Goal: Complete application form

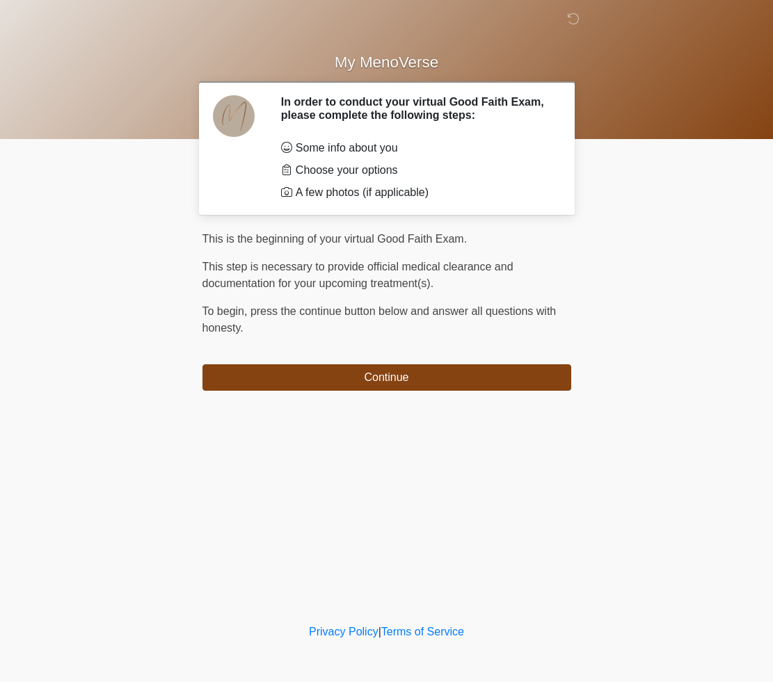
drag, startPoint x: 378, startPoint y: 374, endPoint x: 408, endPoint y: 504, distance: 132.8
click at [378, 374] on button "Continue" at bounding box center [386, 377] width 369 height 26
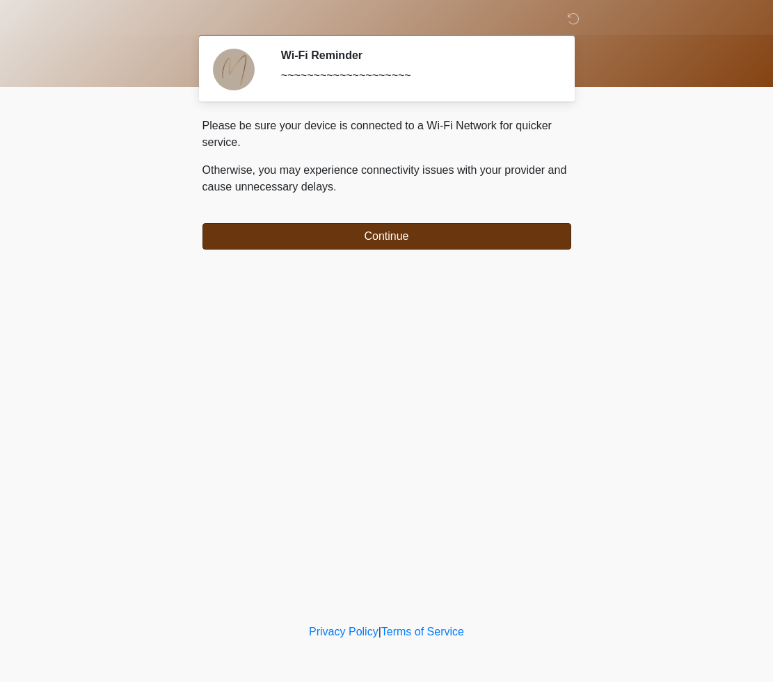
click at [396, 230] on button "Continue" at bounding box center [386, 236] width 369 height 26
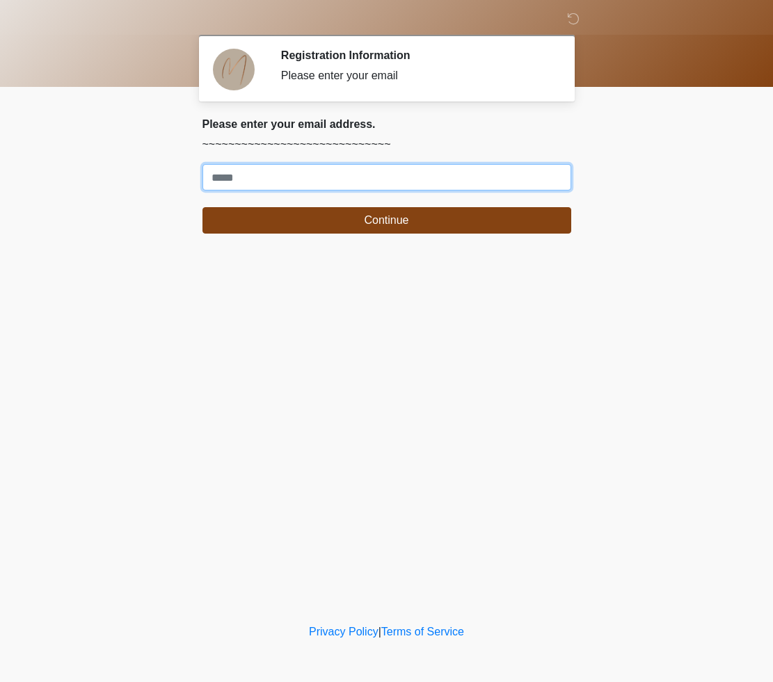
click at [261, 177] on input "Where should we email your treatment plan?" at bounding box center [386, 177] width 369 height 26
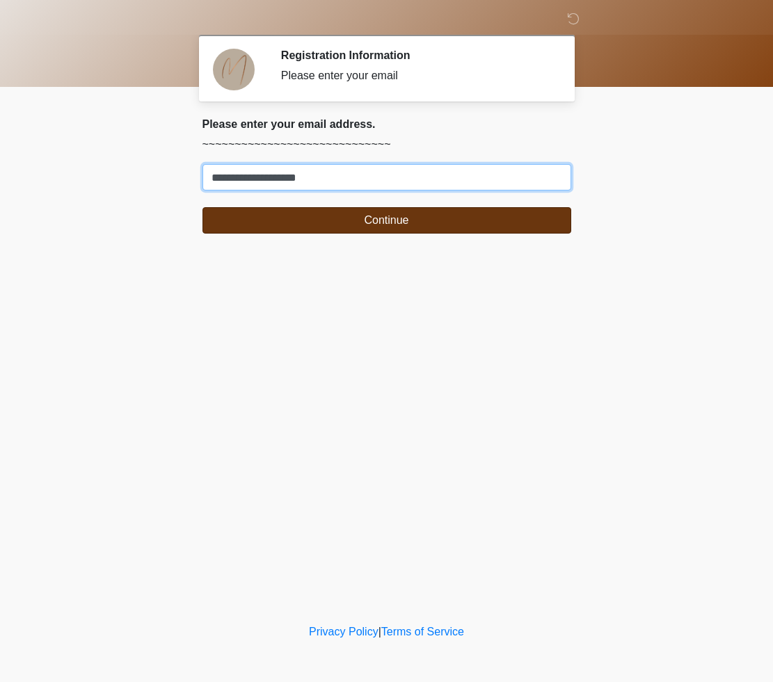
type input "**********"
drag, startPoint x: 447, startPoint y: 220, endPoint x: 451, endPoint y: 231, distance: 11.9
click at [447, 220] on button "Continue" at bounding box center [386, 220] width 369 height 26
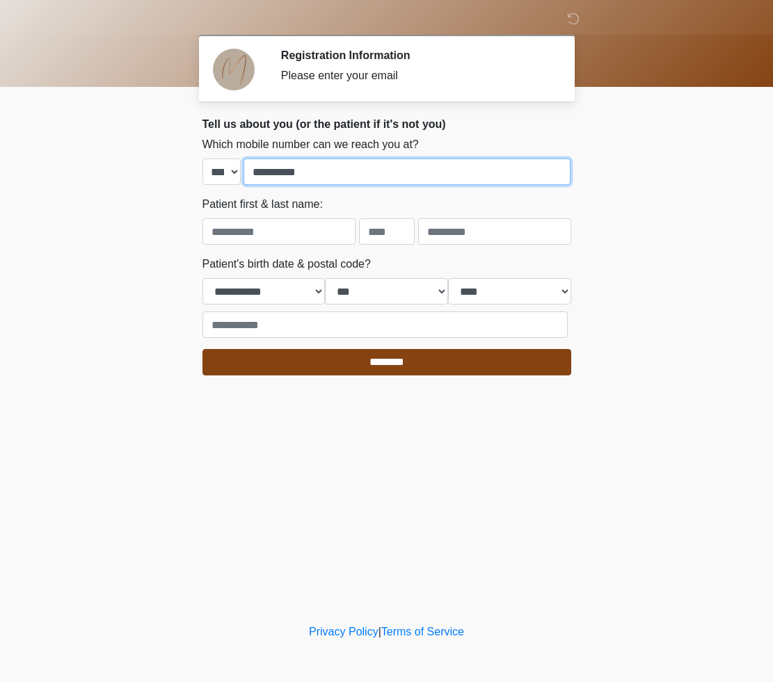
type input "**********"
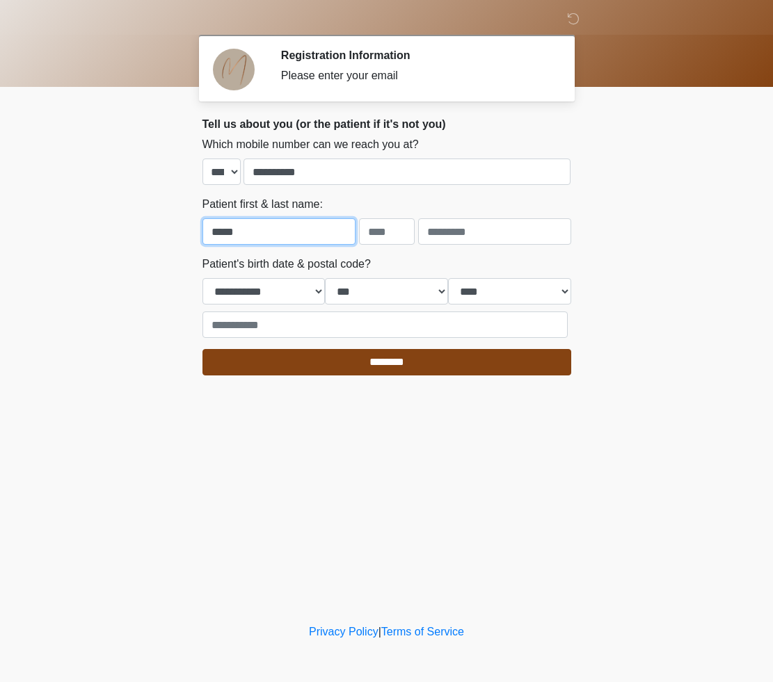
type input "*****"
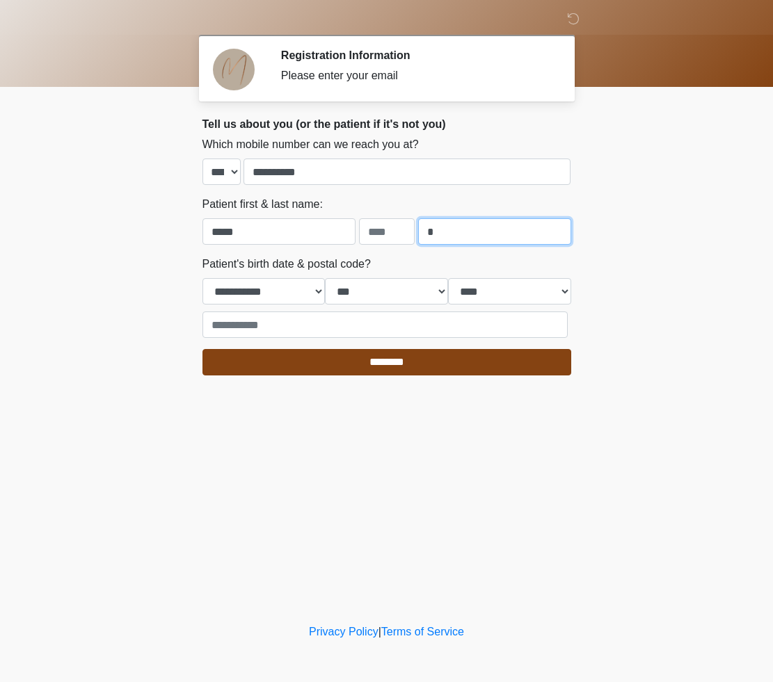
type input "*"
select select "*"
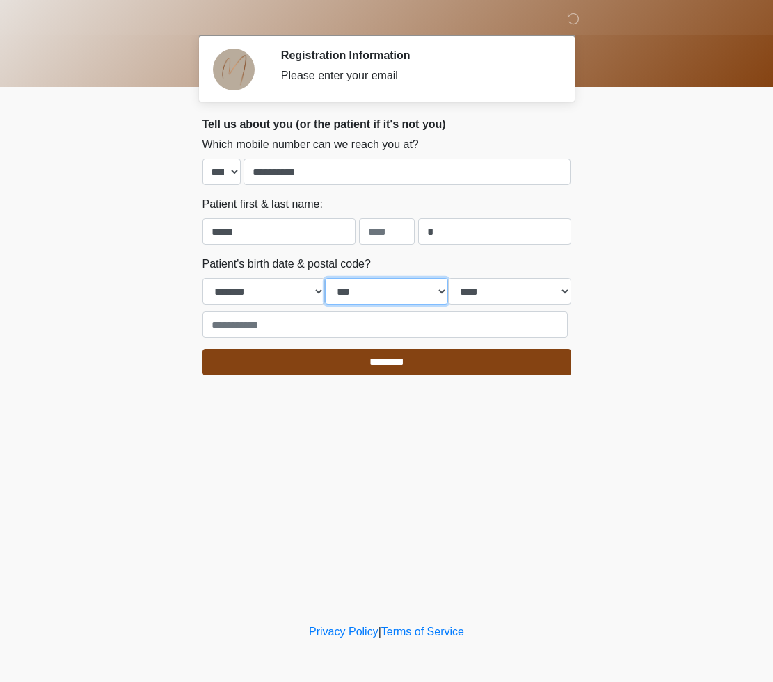
select select "**"
select select "****"
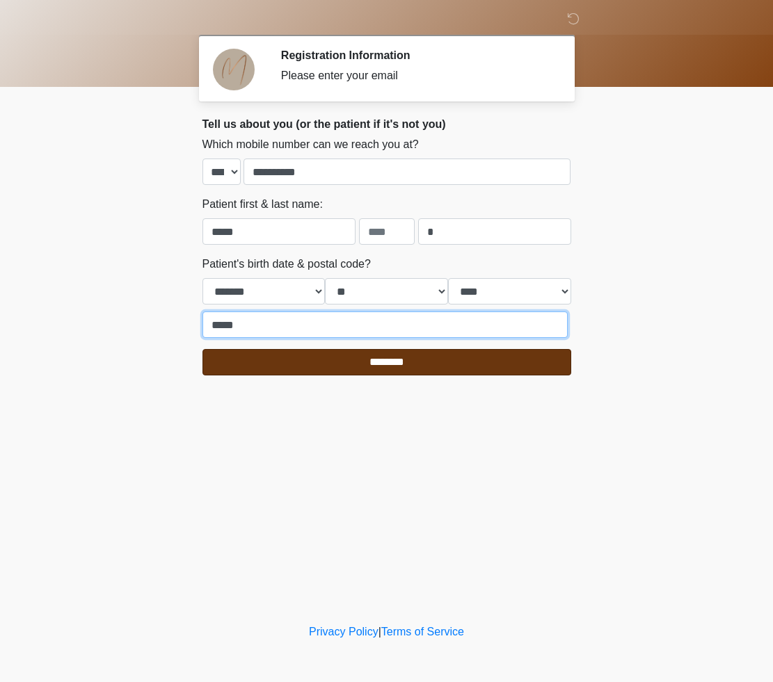
type input "*****"
click at [395, 360] on input "********" at bounding box center [386, 362] width 369 height 26
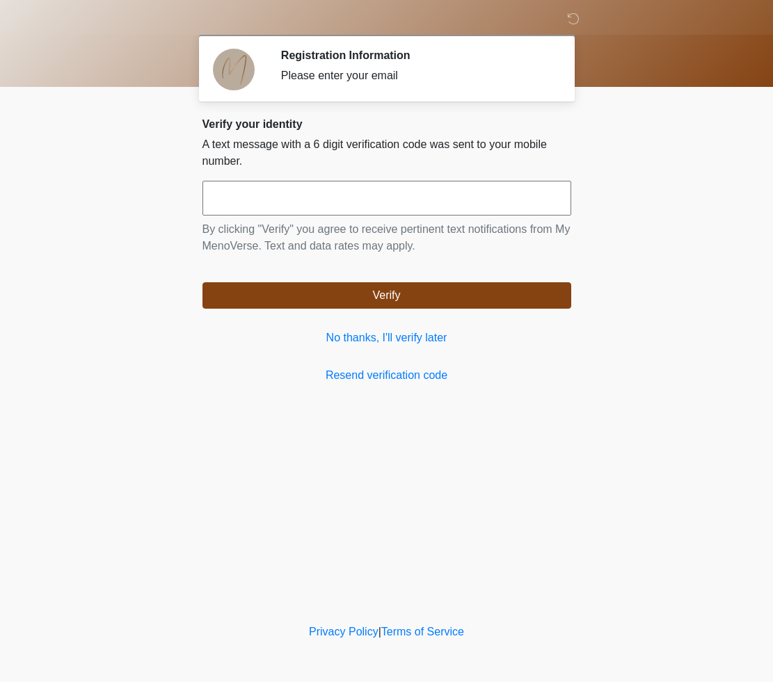
click at [248, 197] on input "text" at bounding box center [386, 198] width 369 height 35
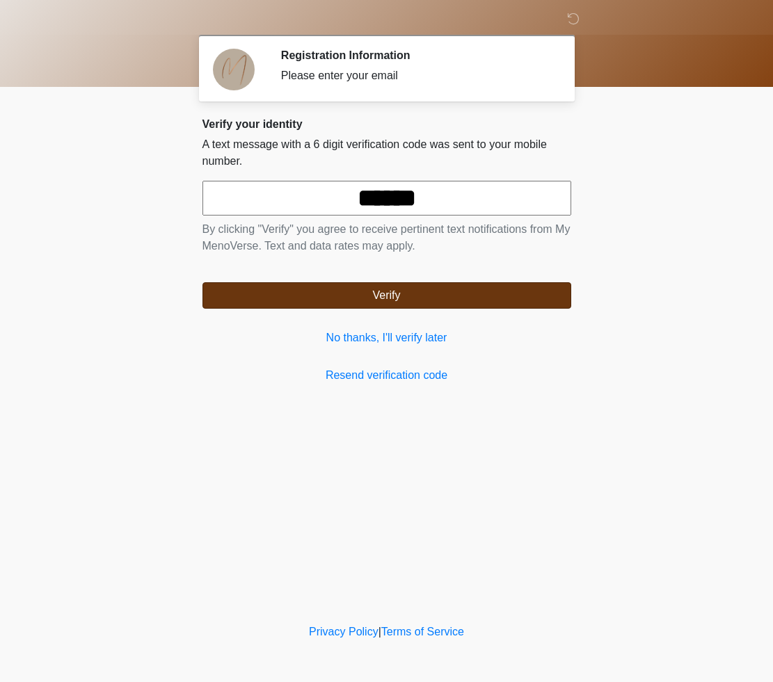
type input "******"
click at [421, 293] on button "Verify" at bounding box center [386, 295] width 369 height 26
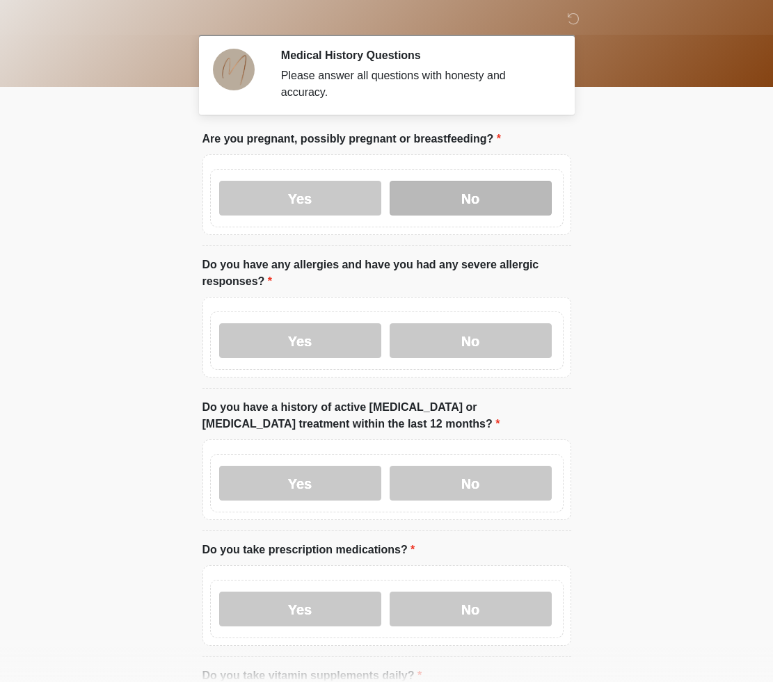
click at [447, 199] on label "No" at bounding box center [470, 198] width 162 height 35
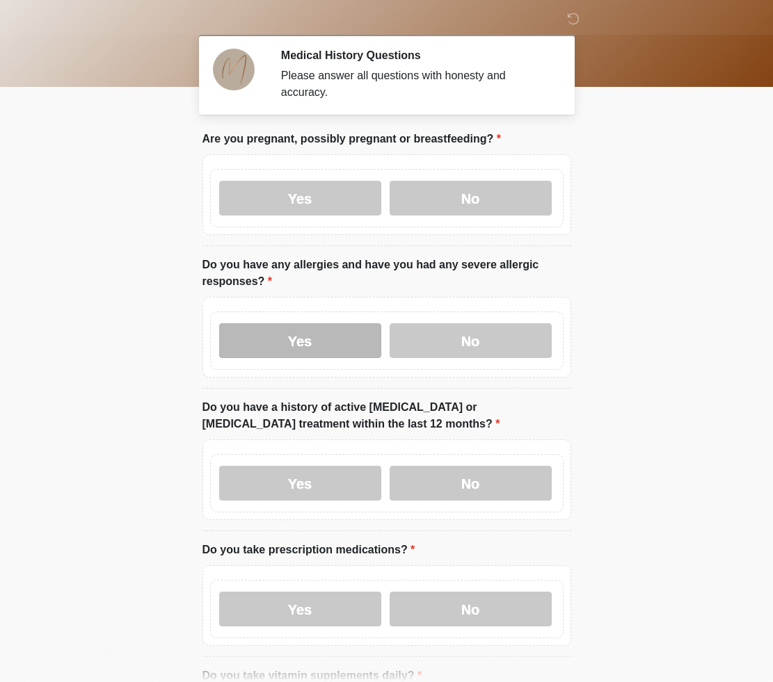
click at [281, 342] on label "Yes" at bounding box center [300, 340] width 162 height 35
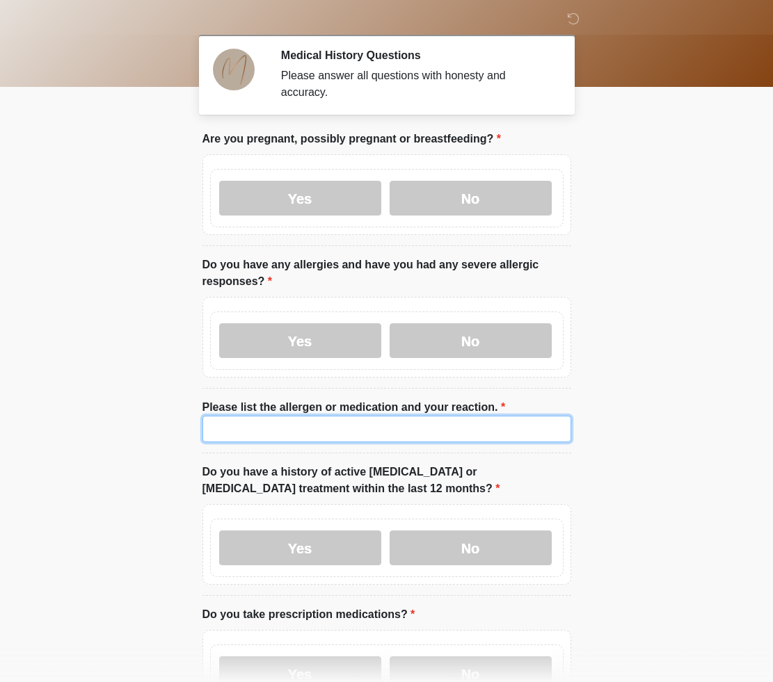
drag, startPoint x: 244, startPoint y: 422, endPoint x: 252, endPoint y: 420, distance: 7.9
click at [250, 420] on input "Please list the allergen or medication and your reaction." at bounding box center [386, 429] width 369 height 26
type input "*******"
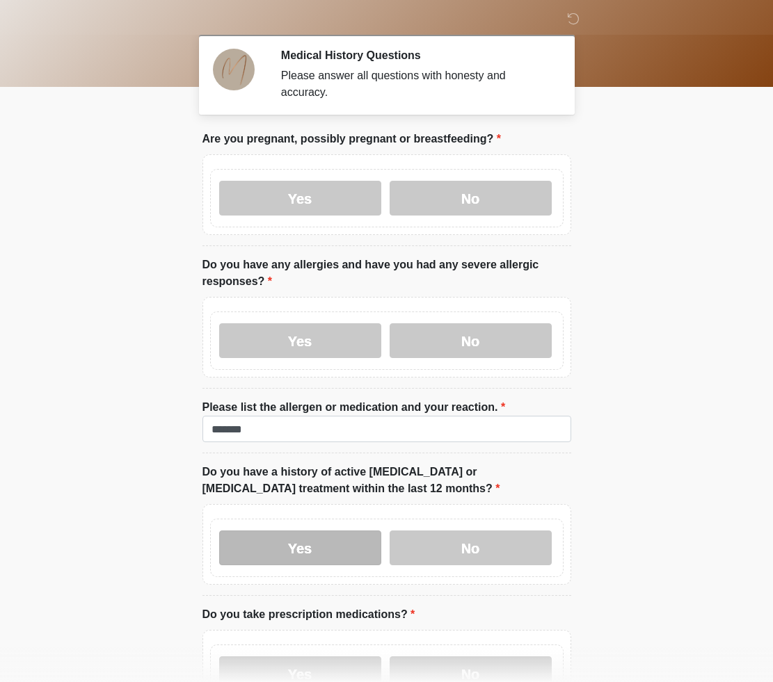
click at [354, 543] on label "Yes" at bounding box center [300, 548] width 162 height 35
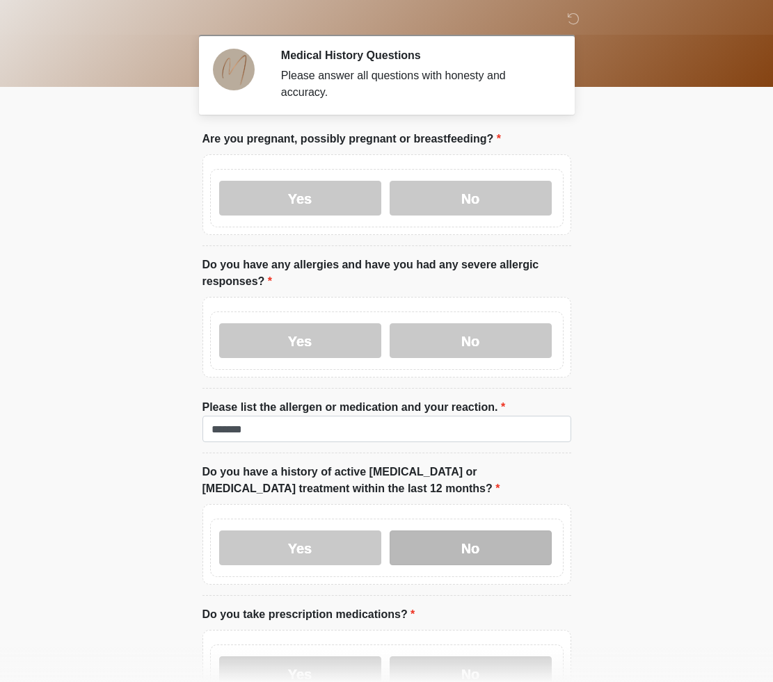
click at [469, 549] on label "No" at bounding box center [470, 548] width 162 height 35
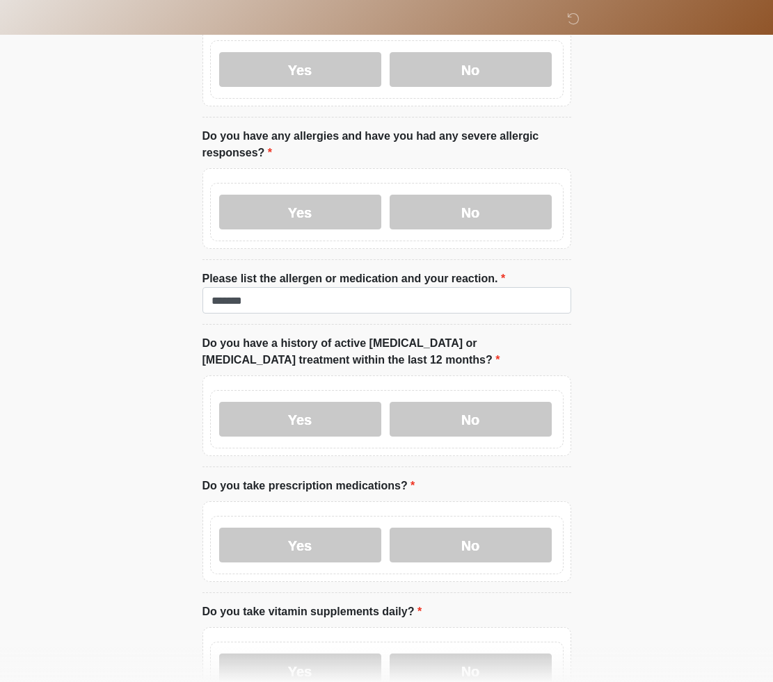
scroll to position [342, 0]
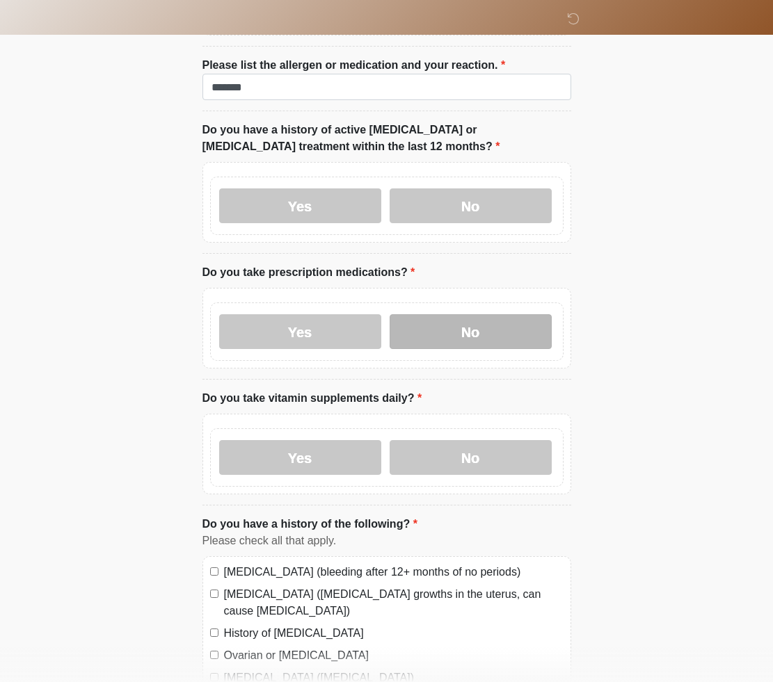
click at [462, 327] on label "No" at bounding box center [470, 331] width 162 height 35
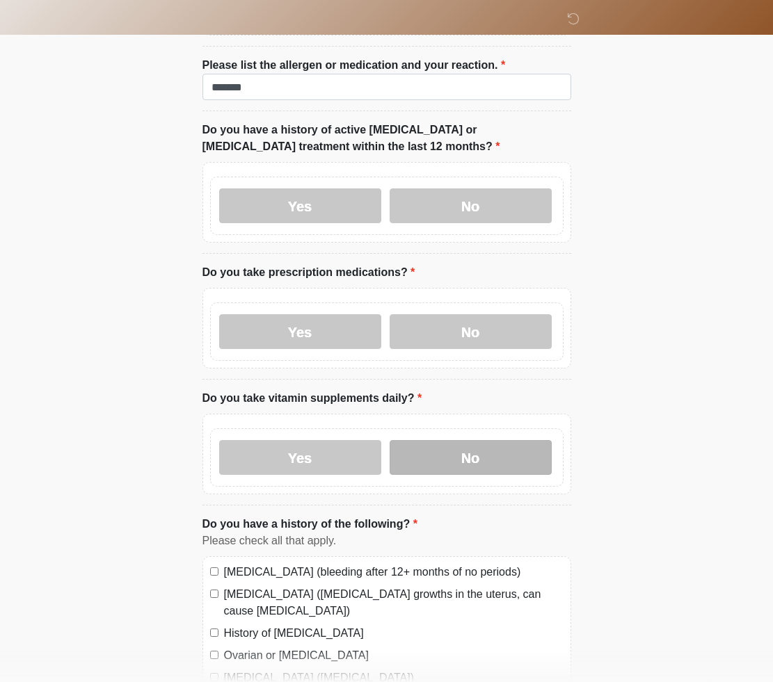
drag, startPoint x: 310, startPoint y: 456, endPoint x: 392, endPoint y: 465, distance: 82.5
click at [310, 456] on label "Yes" at bounding box center [300, 457] width 162 height 35
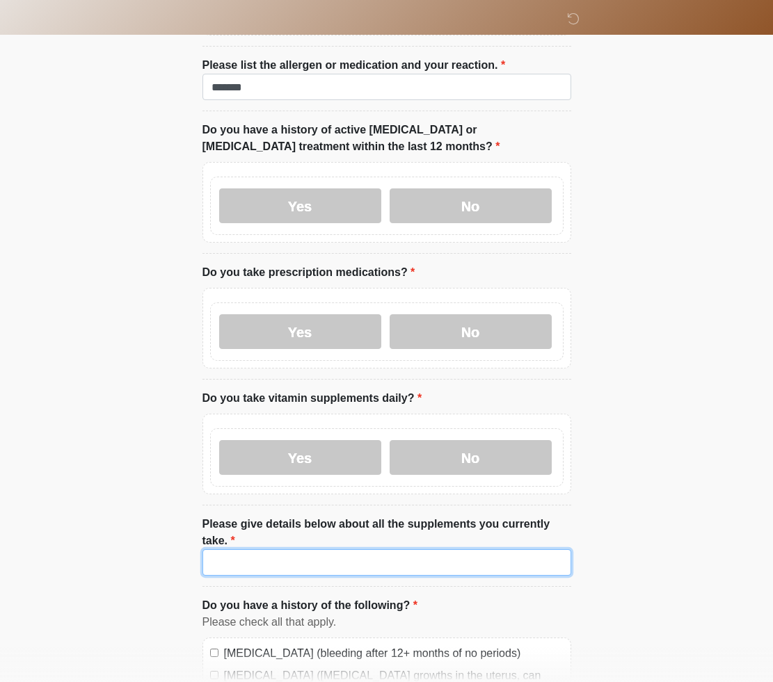
click at [260, 565] on input "Please give details below about all the supplements you currently take." at bounding box center [386, 562] width 369 height 26
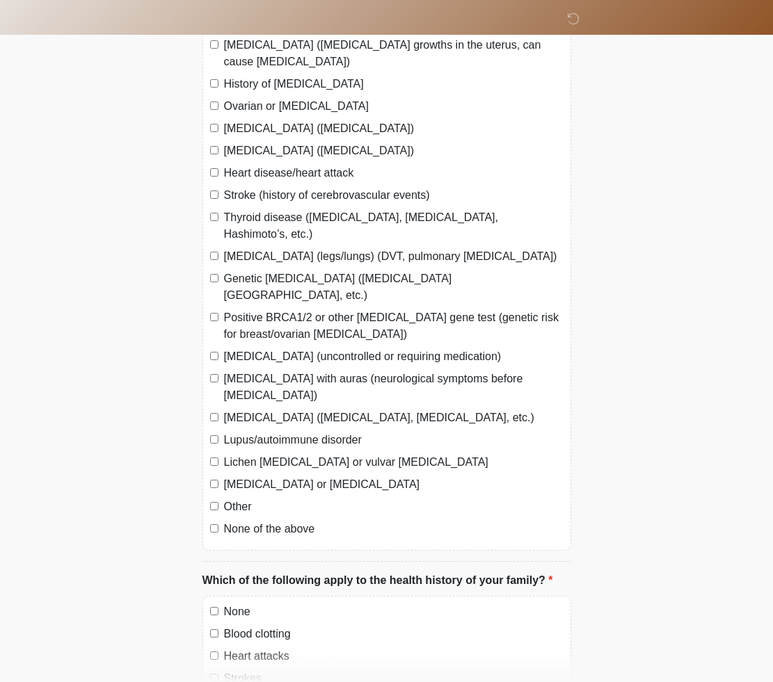
scroll to position [983, 0]
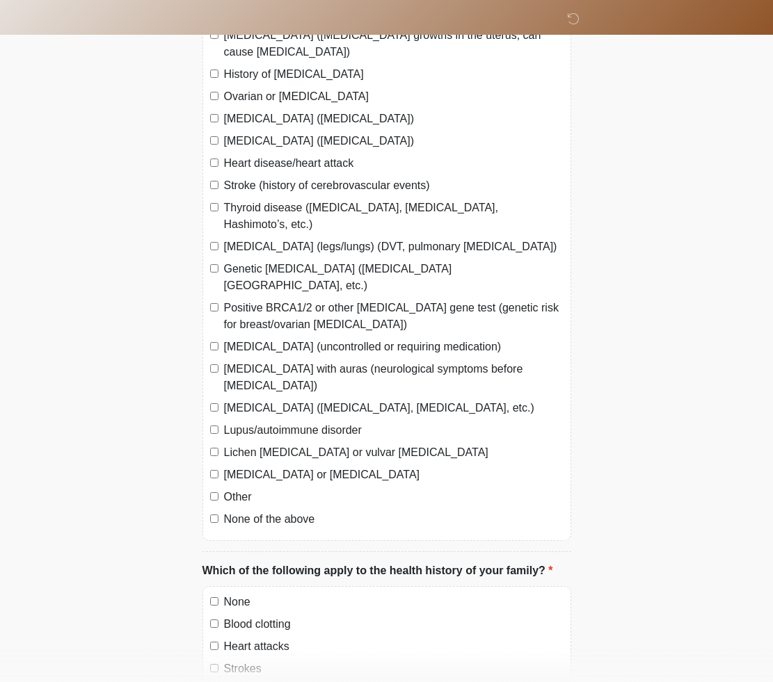
type input "*****"
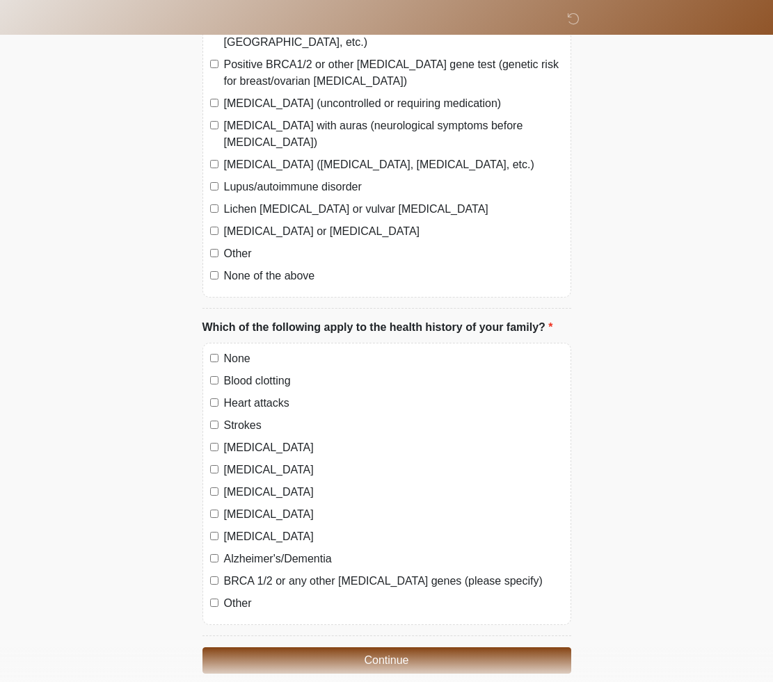
scroll to position [1272, 0]
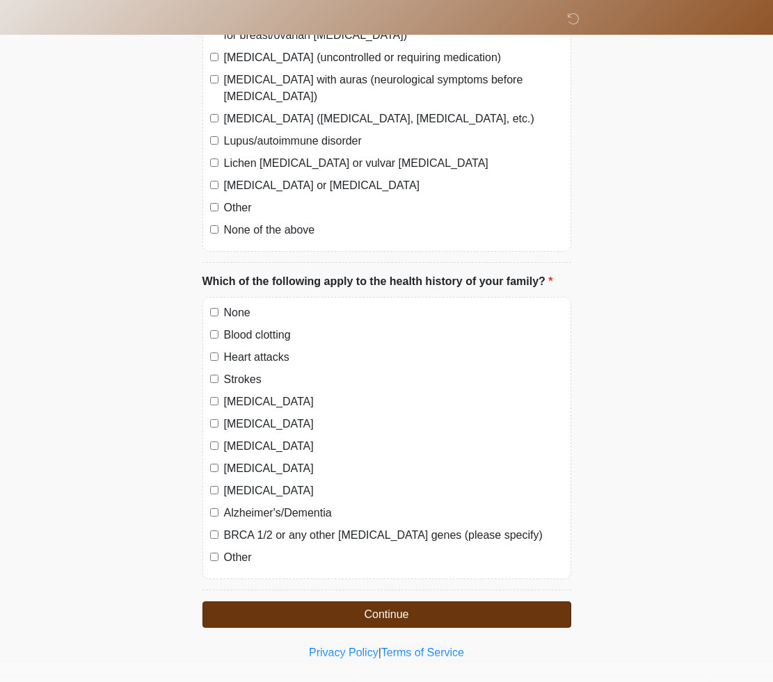
click at [373, 602] on button "Continue" at bounding box center [386, 615] width 369 height 26
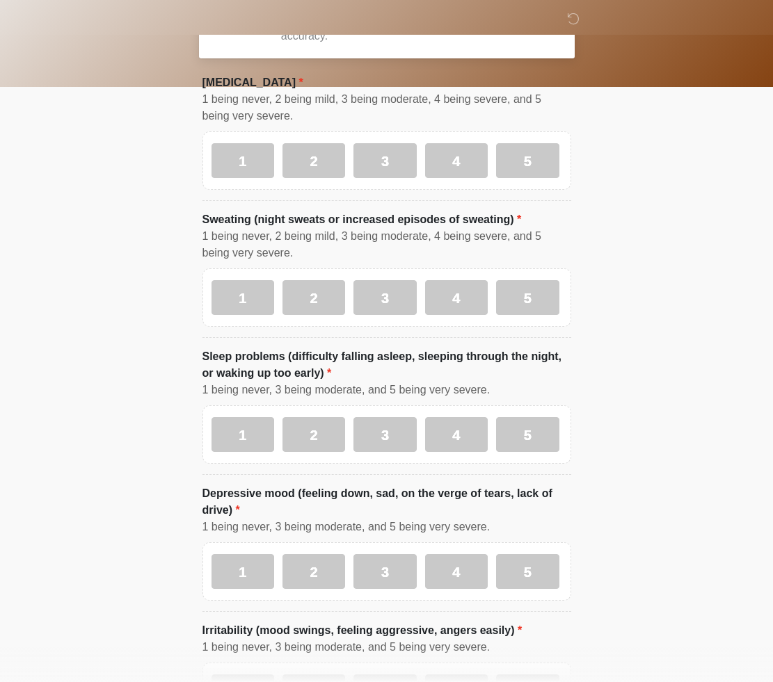
scroll to position [0, 0]
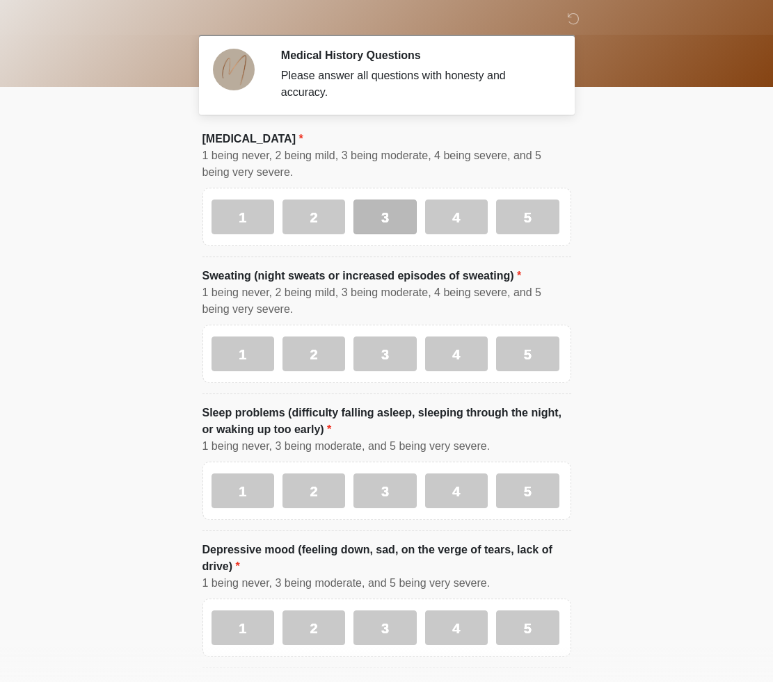
click at [402, 217] on label "3" at bounding box center [384, 217] width 63 height 35
click at [385, 358] on label "3" at bounding box center [384, 354] width 63 height 35
drag, startPoint x: 389, startPoint y: 490, endPoint x: 405, endPoint y: 490, distance: 16.0
click at [389, 490] on label "3" at bounding box center [384, 491] width 63 height 35
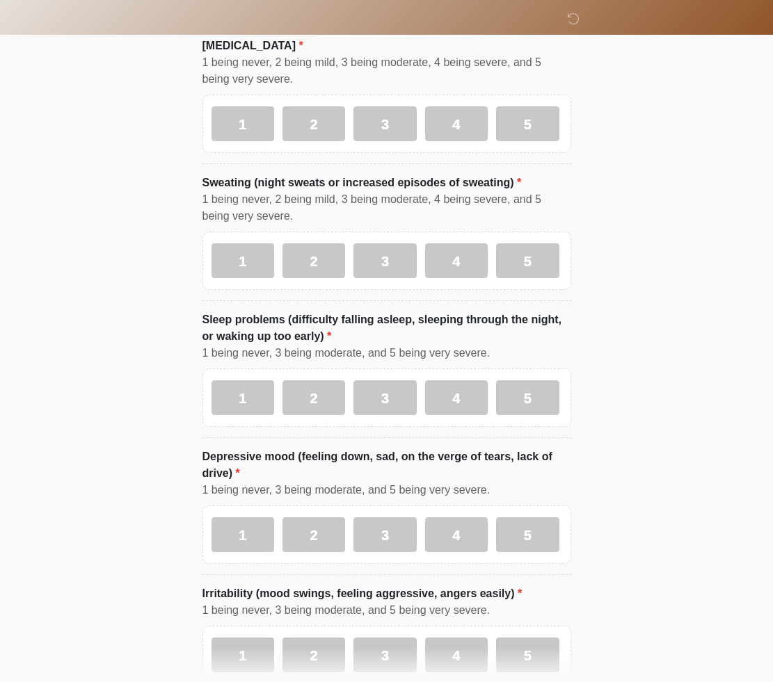
scroll to position [193, 0]
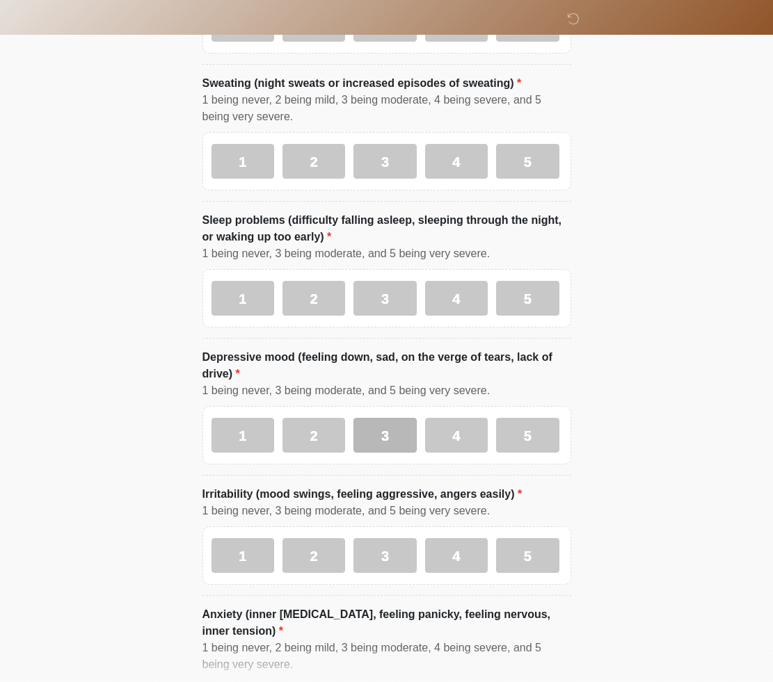
click at [371, 431] on label "3" at bounding box center [384, 435] width 63 height 35
drag, startPoint x: 390, startPoint y: 556, endPoint x: 395, endPoint y: 540, distance: 16.7
click at [390, 556] on label "3" at bounding box center [384, 555] width 63 height 35
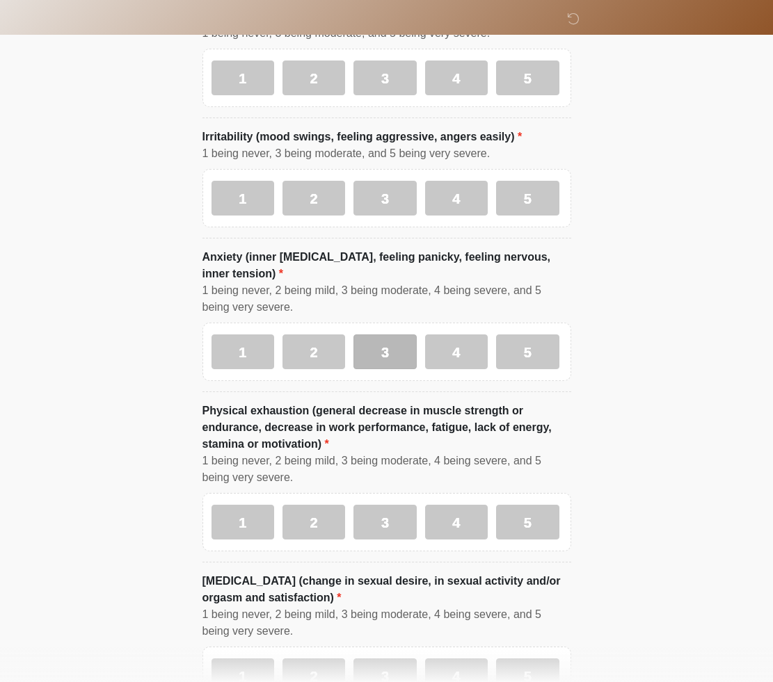
scroll to position [559, 0]
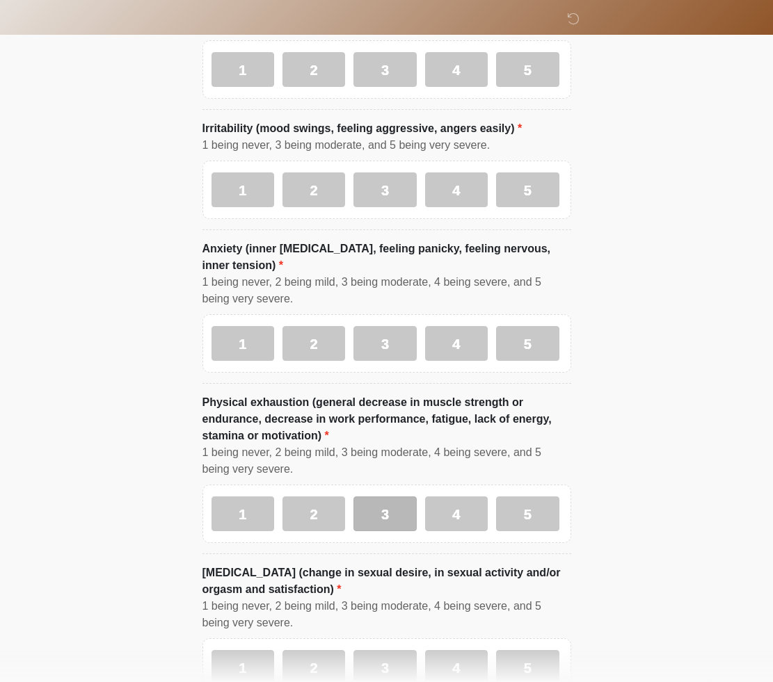
drag, startPoint x: 394, startPoint y: 342, endPoint x: 371, endPoint y: 503, distance: 162.9
click at [394, 342] on label "3" at bounding box center [384, 343] width 63 height 35
drag, startPoint x: 374, startPoint y: 513, endPoint x: 395, endPoint y: 613, distance: 102.5
click at [374, 513] on label "3" at bounding box center [384, 514] width 63 height 35
drag, startPoint x: 394, startPoint y: 658, endPoint x: 389, endPoint y: 643, distance: 15.2
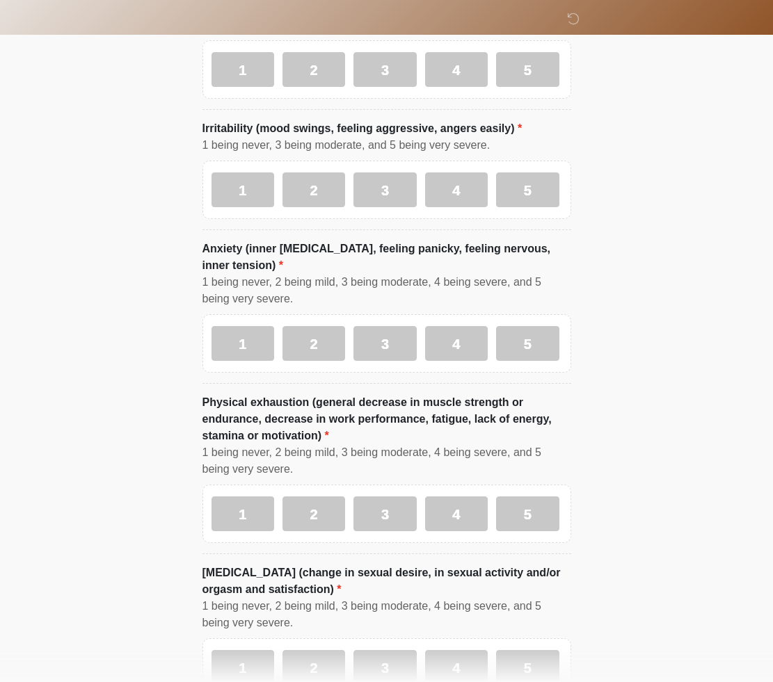
click at [394, 657] on label "3" at bounding box center [384, 667] width 63 height 35
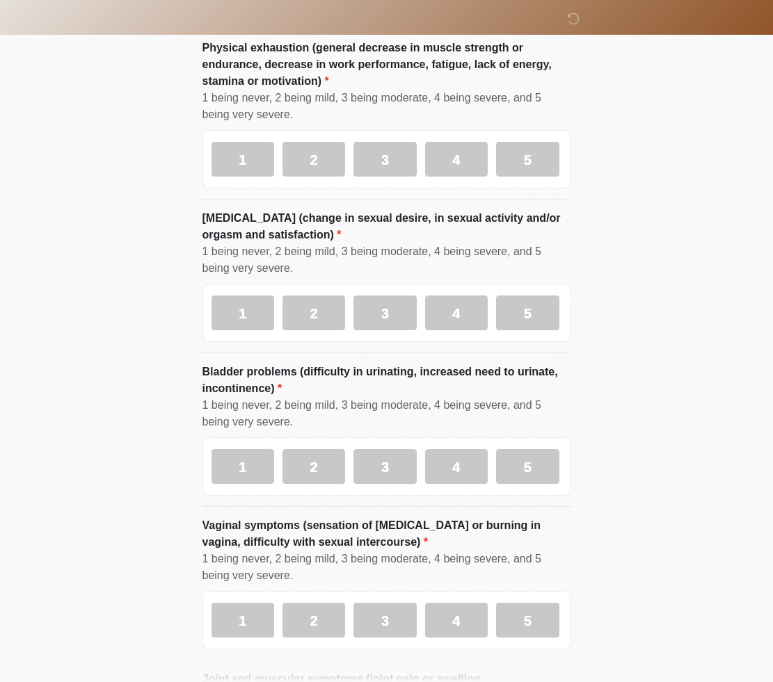
scroll to position [914, 0]
drag, startPoint x: 317, startPoint y: 464, endPoint x: 391, endPoint y: 554, distance: 116.7
click at [317, 464] on label "2" at bounding box center [313, 466] width 63 height 35
click at [312, 613] on label "2" at bounding box center [313, 619] width 63 height 35
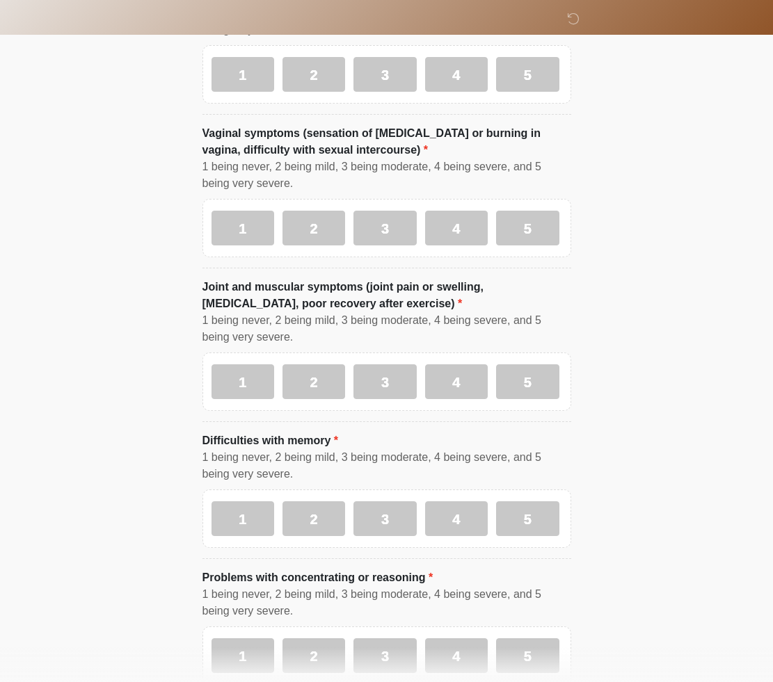
scroll to position [1310, 0]
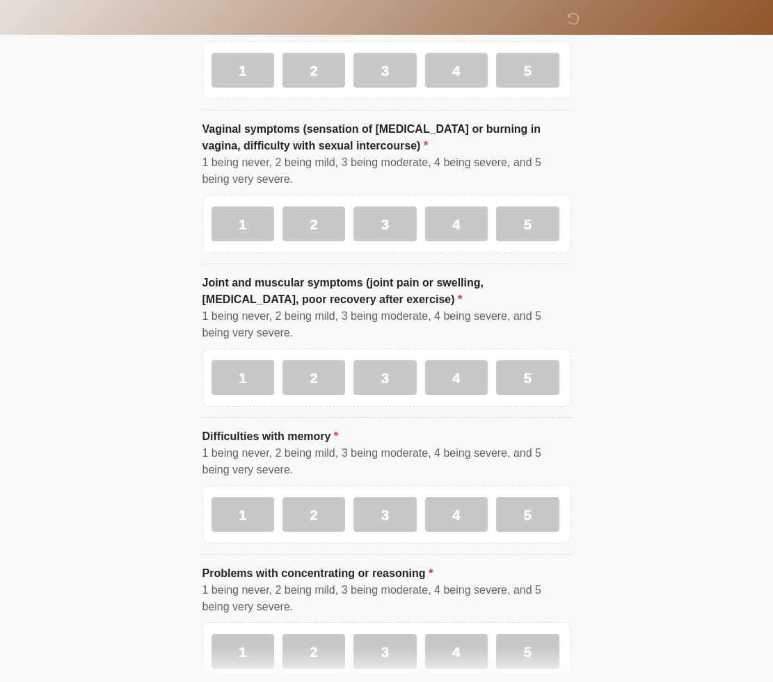
drag, startPoint x: 301, startPoint y: 371, endPoint x: 315, endPoint y: 485, distance: 114.9
click at [301, 372] on label "2" at bounding box center [313, 377] width 63 height 35
drag, startPoint x: 314, startPoint y: 507, endPoint x: 314, endPoint y: 538, distance: 31.3
click at [314, 508] on label "2" at bounding box center [313, 514] width 63 height 35
drag, startPoint x: 322, startPoint y: 641, endPoint x: 330, endPoint y: 637, distance: 9.3
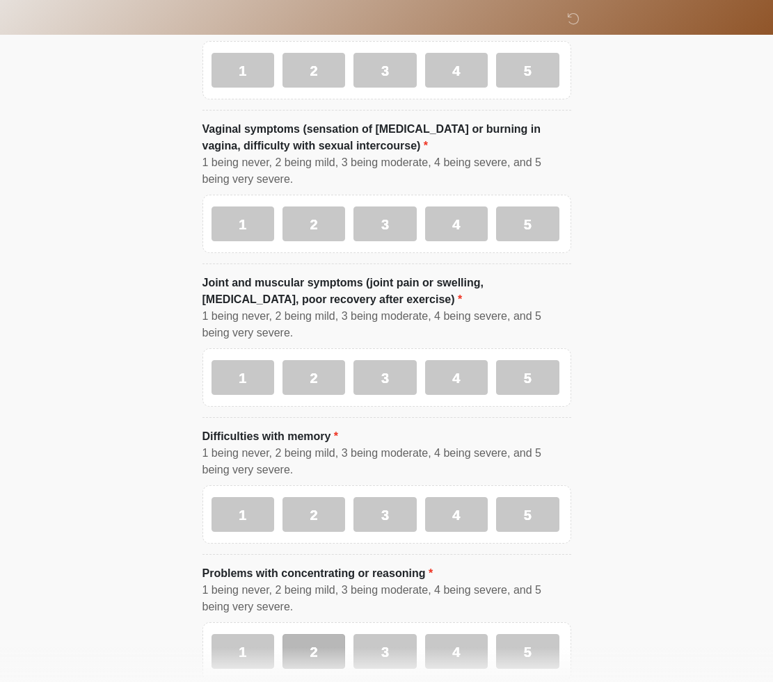
click at [322, 641] on label "2" at bounding box center [313, 651] width 63 height 35
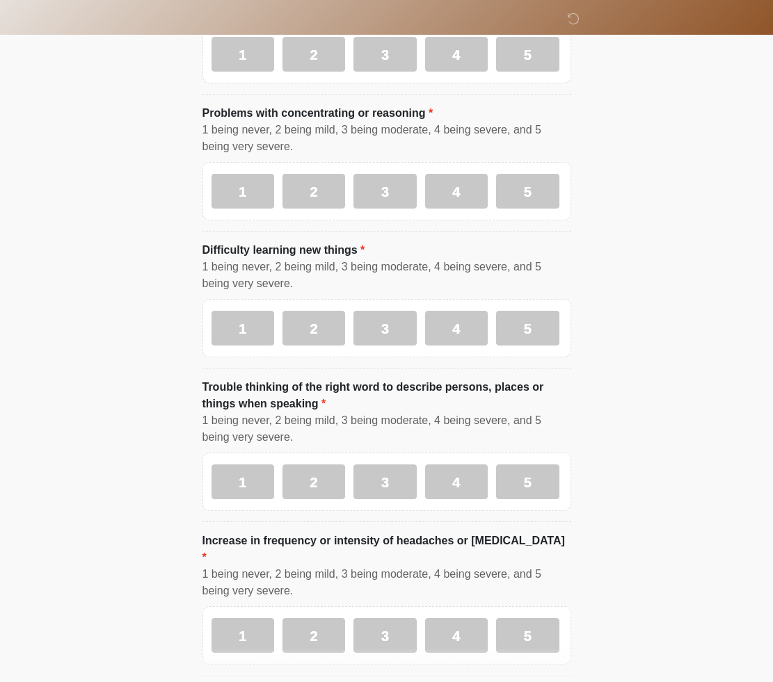
scroll to position [1787, 0]
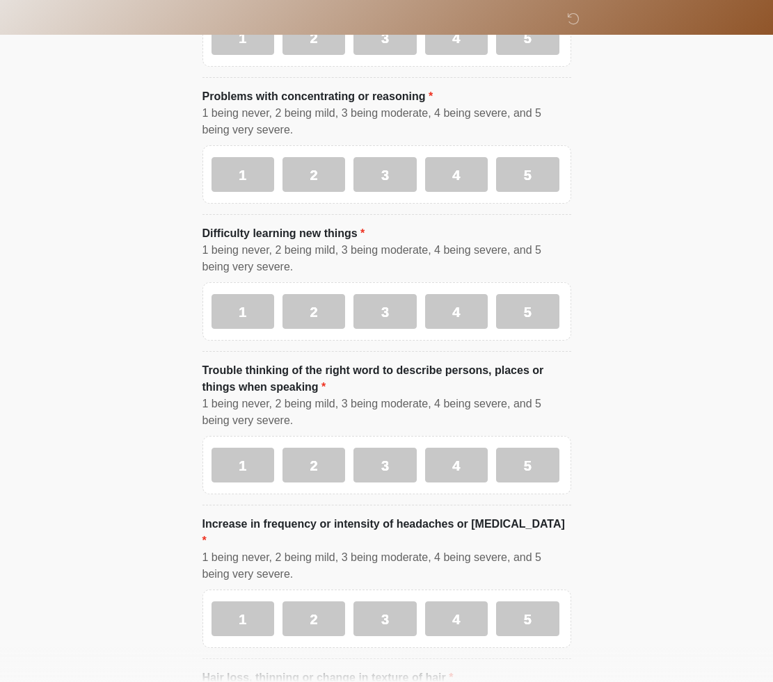
drag, startPoint x: 312, startPoint y: 307, endPoint x: 311, endPoint y: 379, distance: 72.3
click at [311, 307] on label "2" at bounding box center [313, 311] width 63 height 35
drag, startPoint x: 312, startPoint y: 460, endPoint x: 303, endPoint y: 490, distance: 31.1
click at [312, 460] on label "2" at bounding box center [313, 465] width 63 height 35
click at [311, 602] on label "2" at bounding box center [313, 619] width 63 height 35
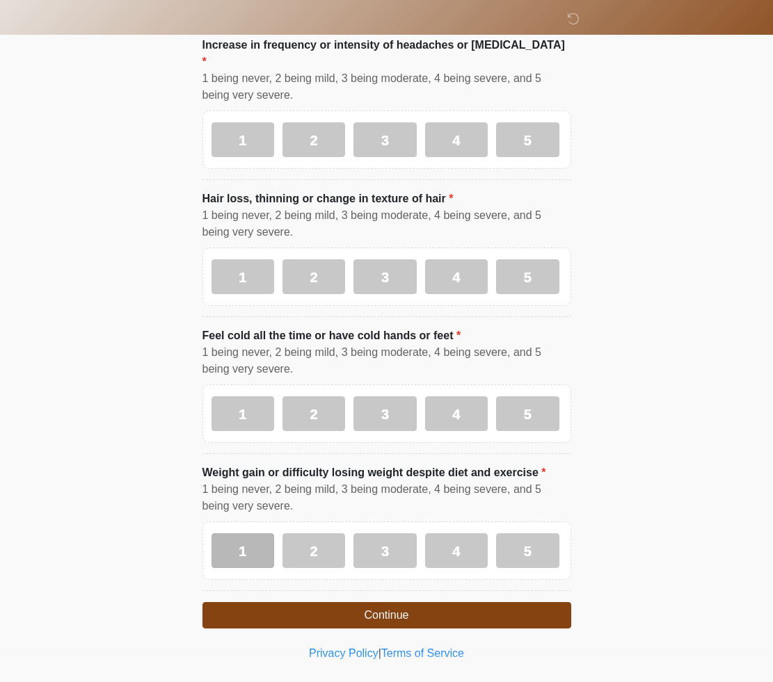
scroll to position [2265, 0]
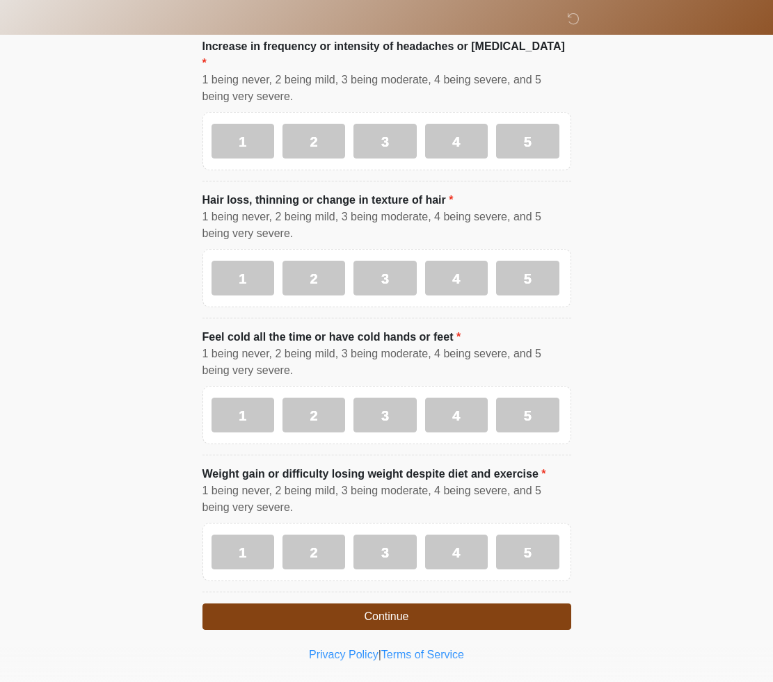
drag, startPoint x: 328, startPoint y: 527, endPoint x: 321, endPoint y: 506, distance: 22.9
click at [328, 535] on label "2" at bounding box center [313, 552] width 63 height 35
click at [314, 398] on label "2" at bounding box center [313, 415] width 63 height 35
drag, startPoint x: 321, startPoint y: 252, endPoint x: 351, endPoint y: 499, distance: 248.7
click at [321, 261] on label "2" at bounding box center [313, 278] width 63 height 35
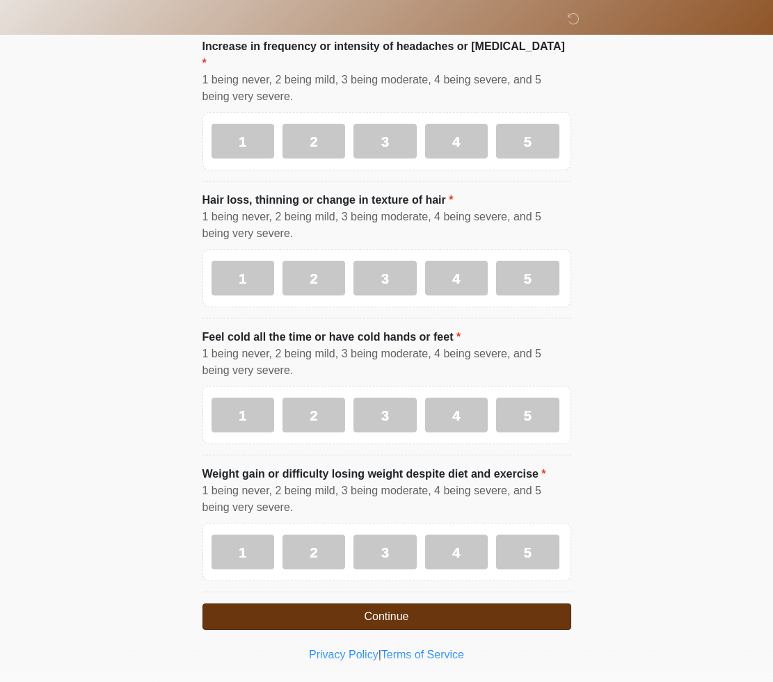
click at [433, 604] on button "Continue" at bounding box center [386, 617] width 369 height 26
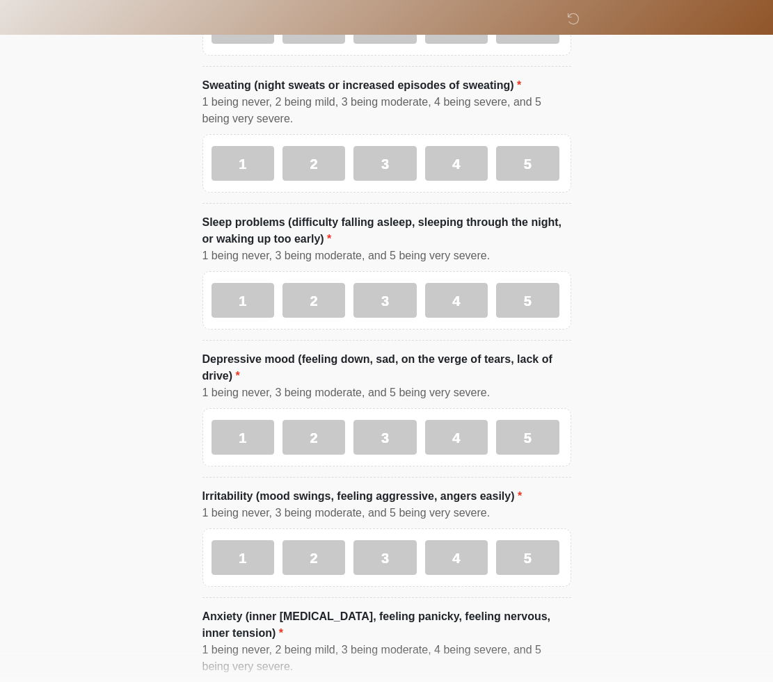
scroll to position [0, 0]
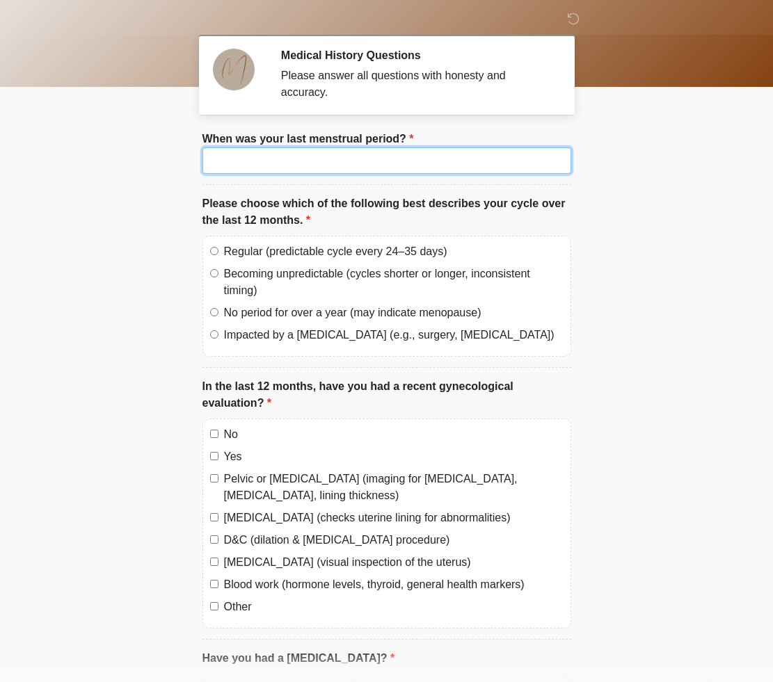
click at [233, 162] on input "When was your last menstrual period?" at bounding box center [386, 160] width 369 height 26
type input "*"
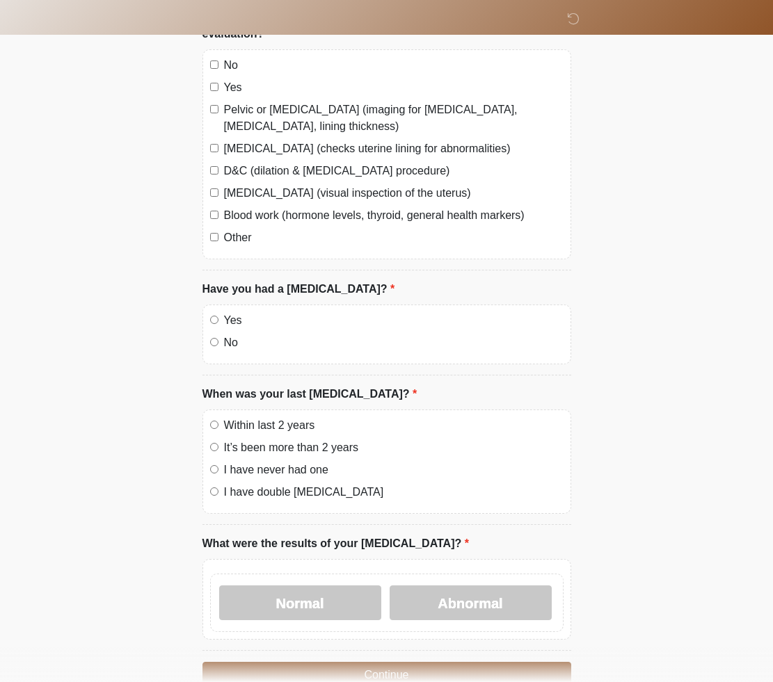
scroll to position [627, 0]
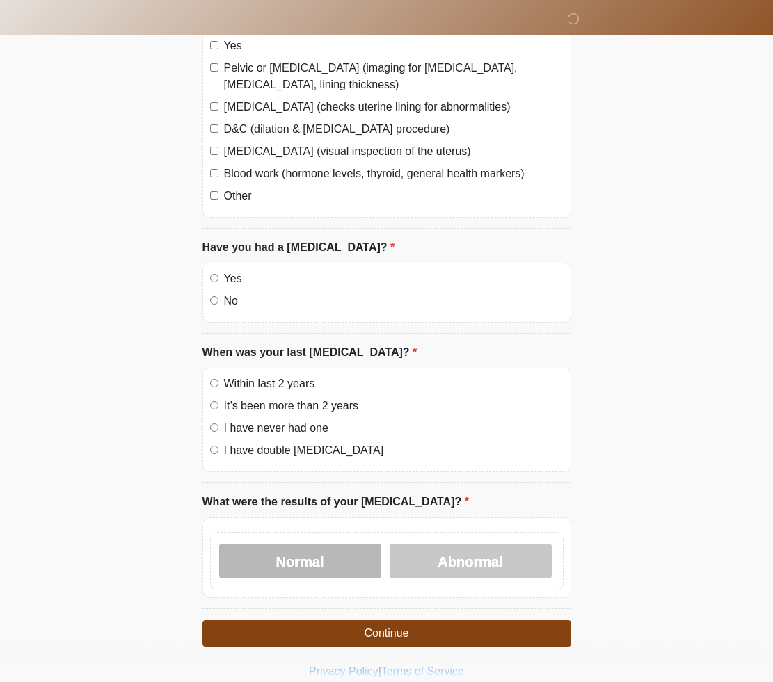
click at [321, 554] on label "Normal" at bounding box center [300, 561] width 162 height 35
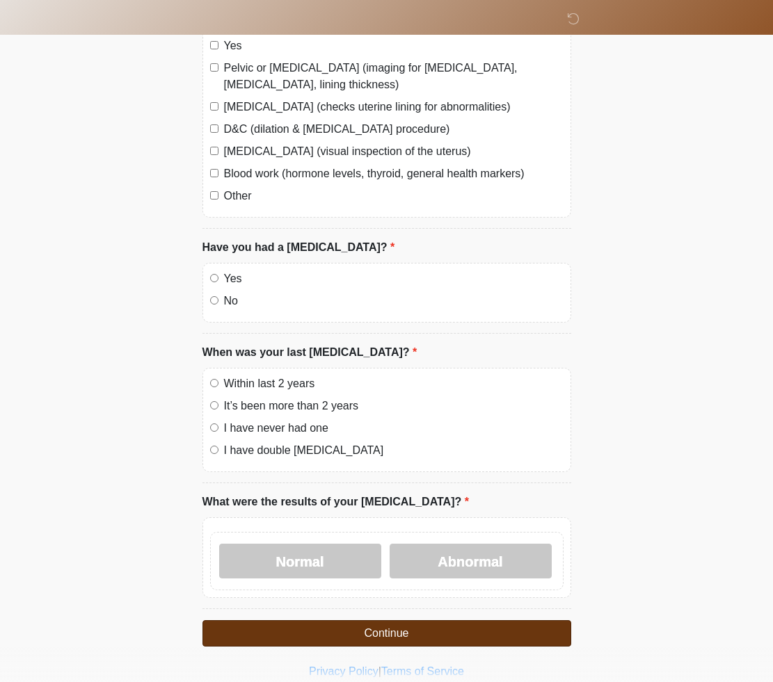
click at [508, 627] on button "Continue" at bounding box center [386, 633] width 369 height 26
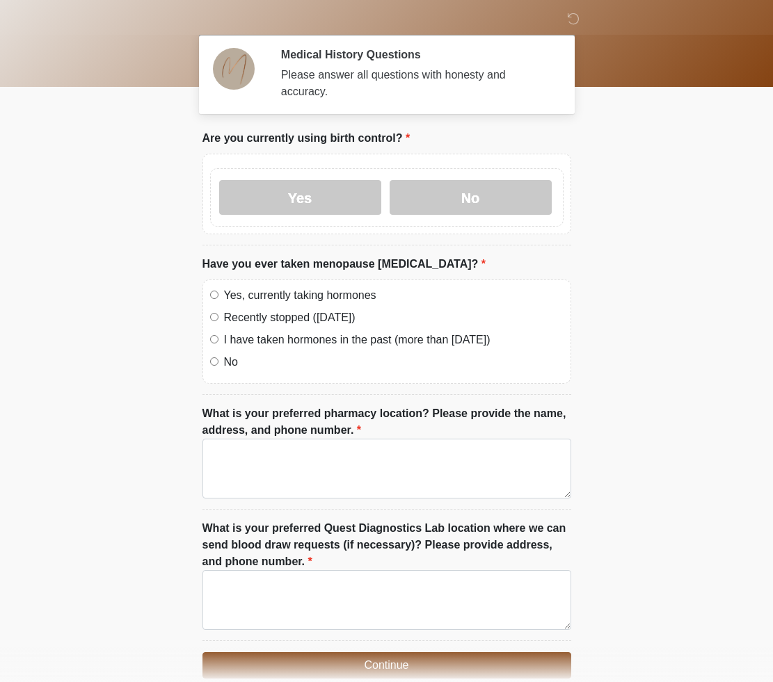
scroll to position [0, 0]
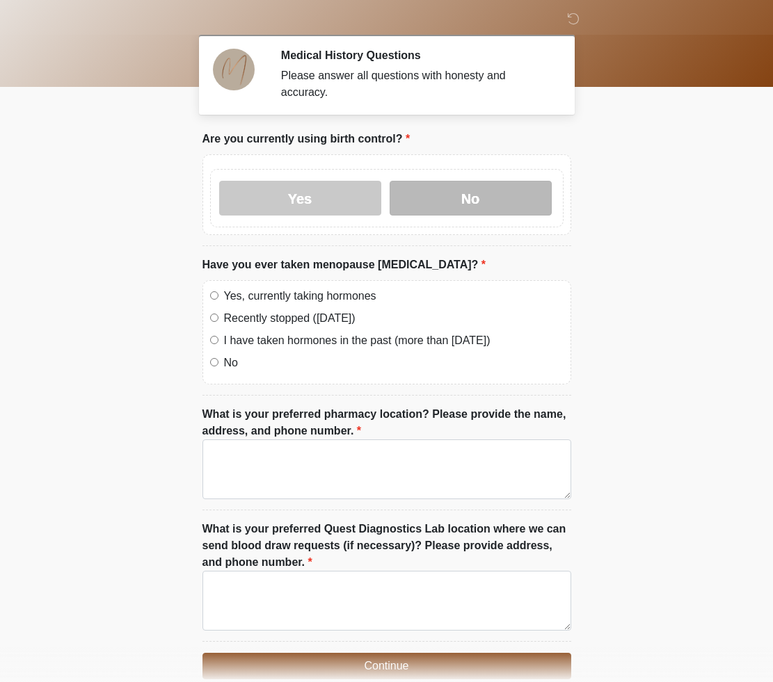
click at [465, 200] on label "No" at bounding box center [470, 198] width 162 height 35
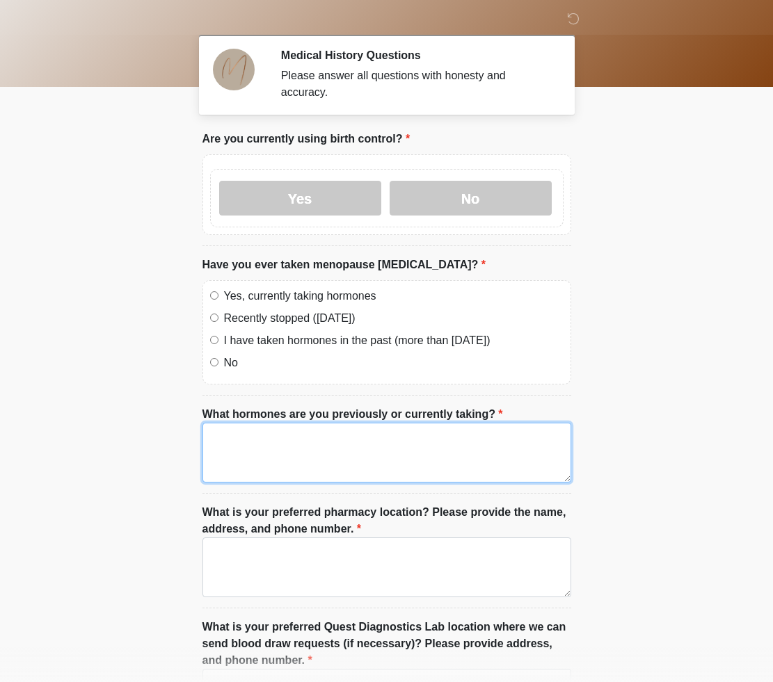
click at [261, 435] on textarea "What hormones are you previously or currently taking?" at bounding box center [386, 453] width 369 height 60
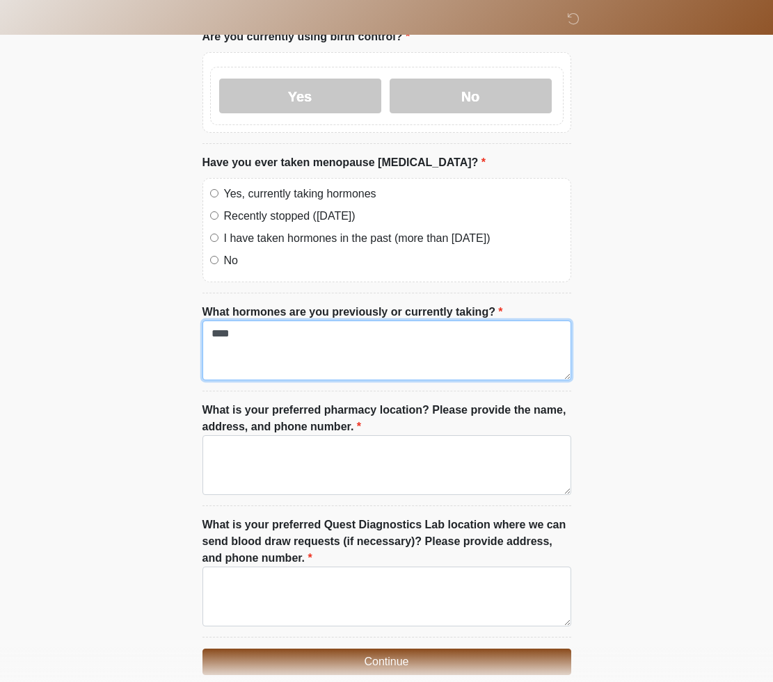
scroll to position [118, 0]
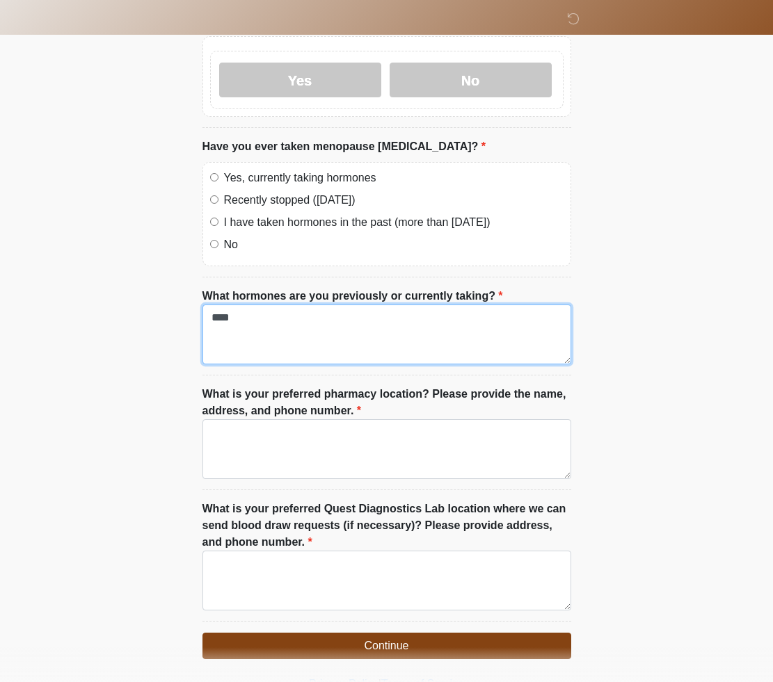
type textarea "****"
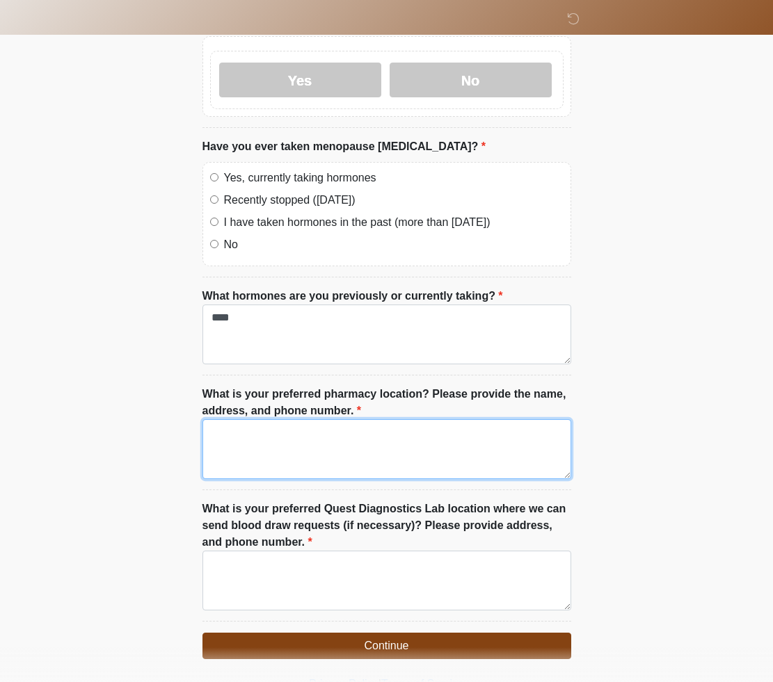
click at [243, 446] on textarea "What is your preferred pharmacy location? Please provide the name, address, and…" at bounding box center [386, 449] width 369 height 60
type textarea "*"
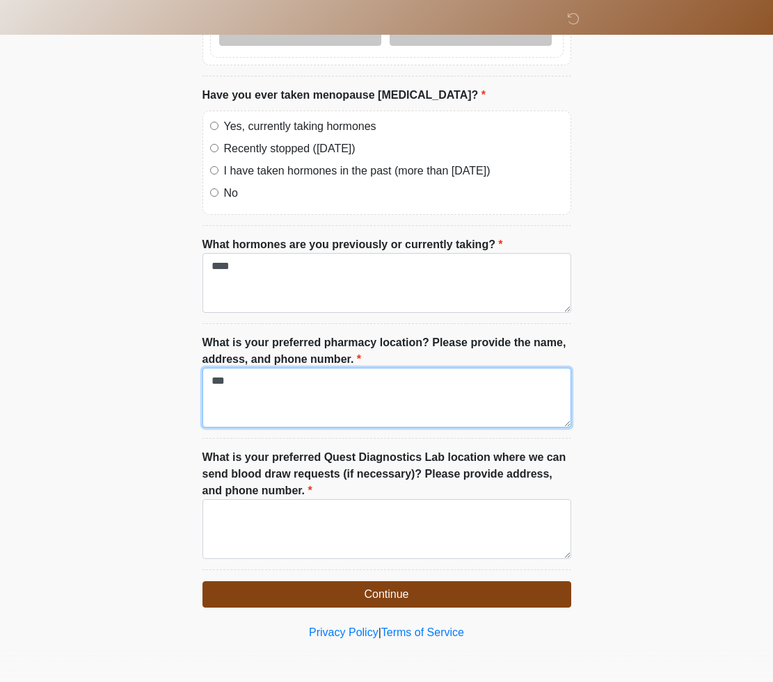
scroll to position [169, 0]
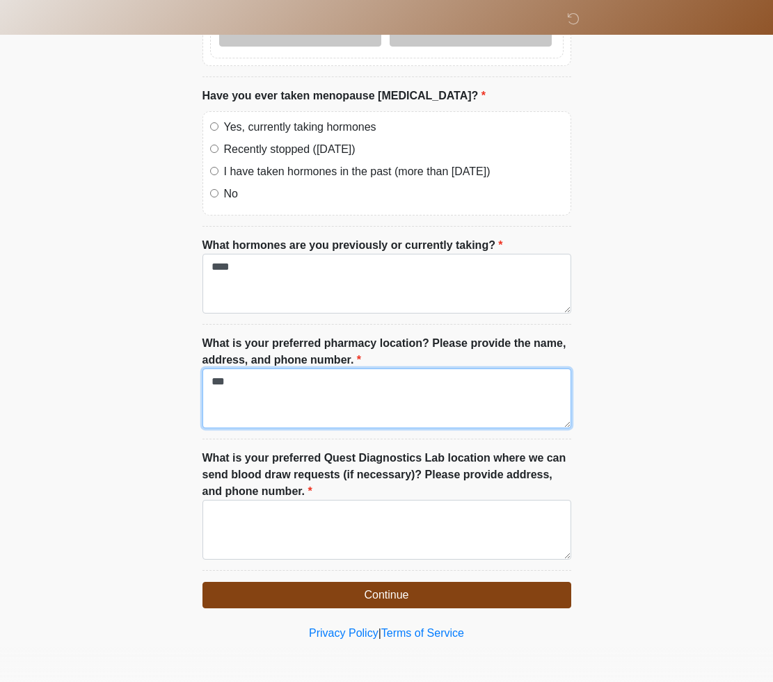
type textarea "***"
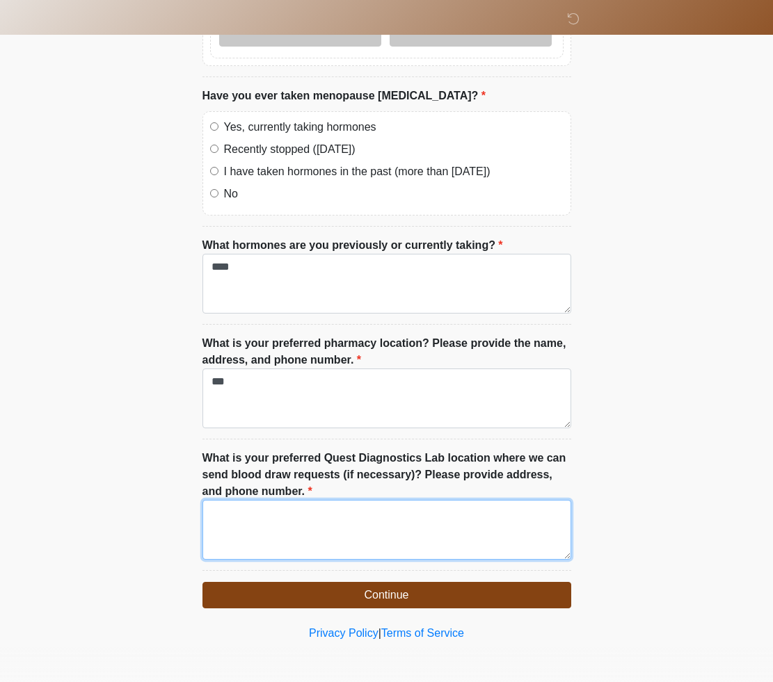
click at [246, 517] on textarea "What is your preferred Quest Diagnostics Lab location where we can send blood d…" at bounding box center [386, 530] width 369 height 60
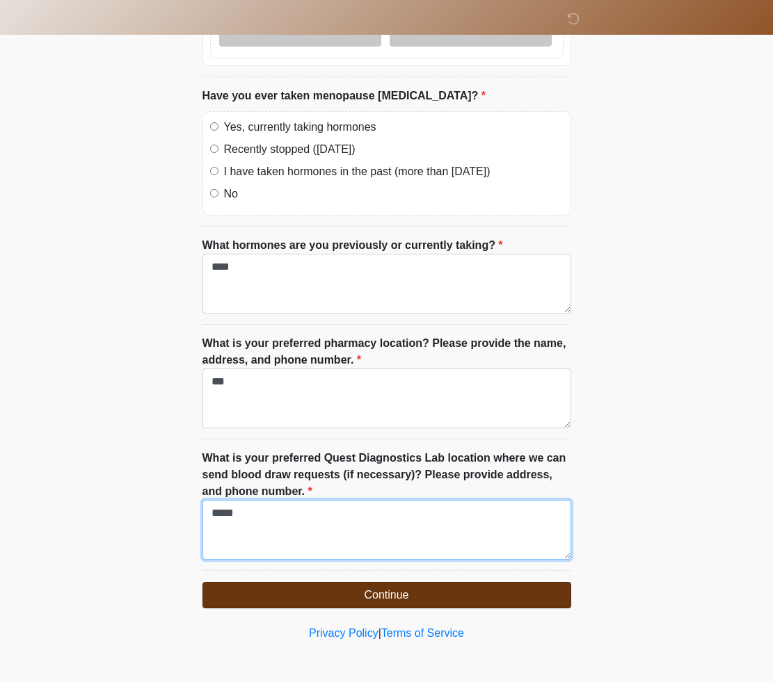
type textarea "*****"
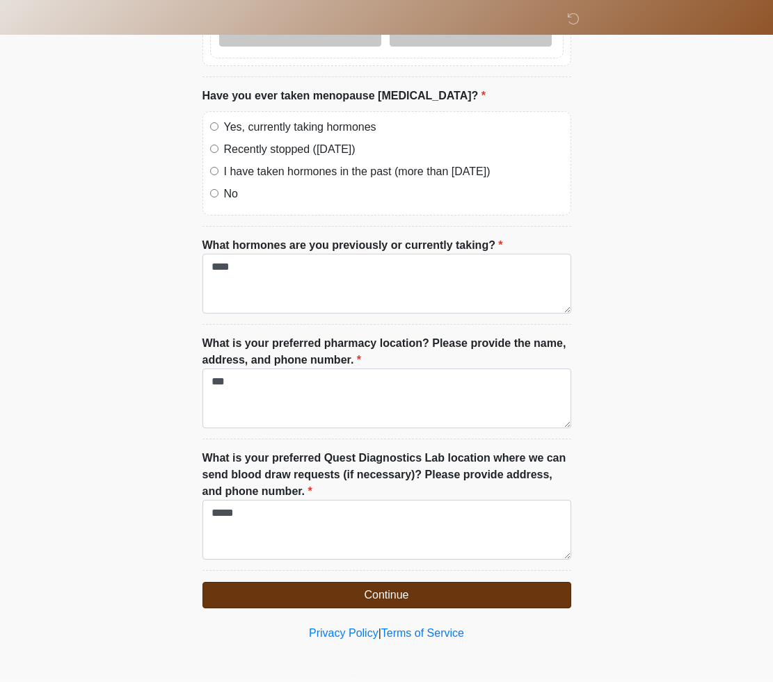
click at [374, 594] on button "Continue" at bounding box center [386, 595] width 369 height 26
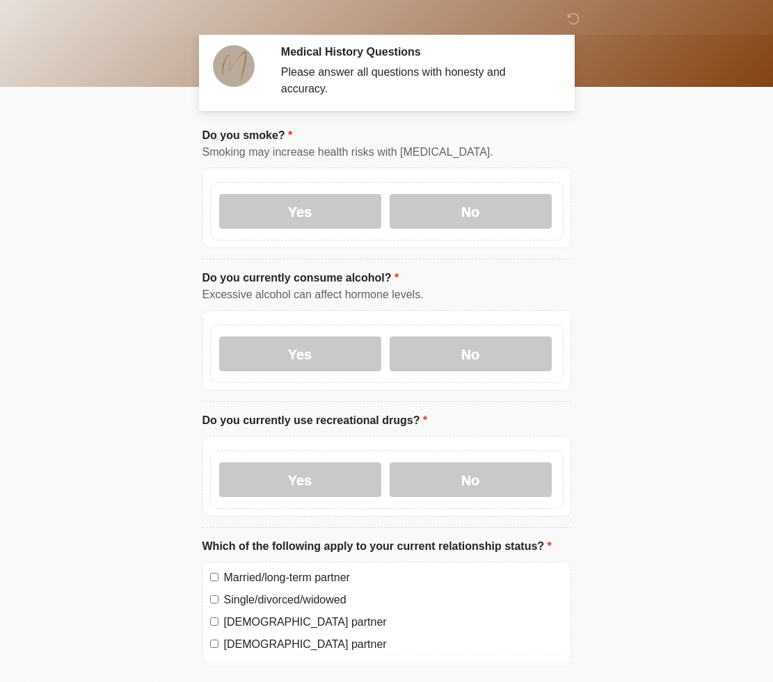
scroll to position [0, 0]
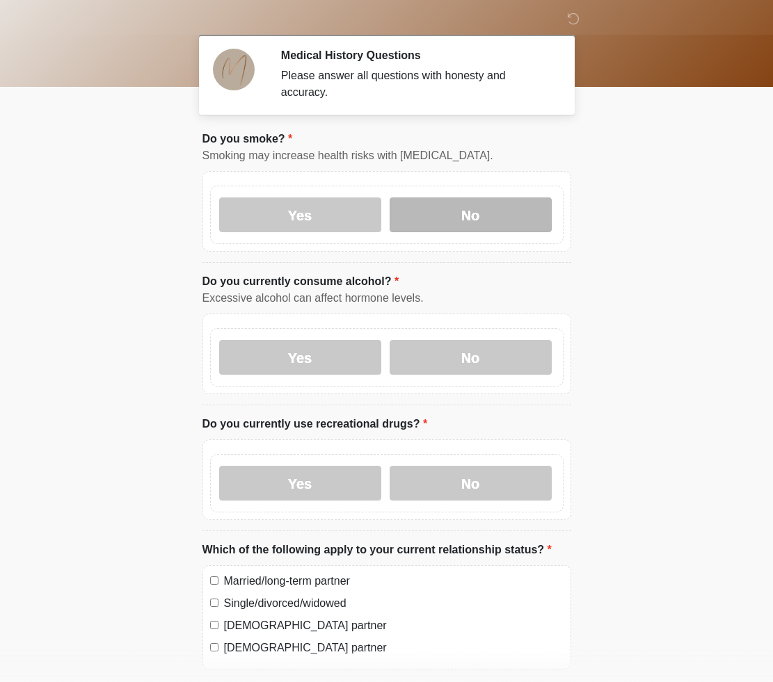
click at [447, 210] on label "No" at bounding box center [470, 215] width 162 height 35
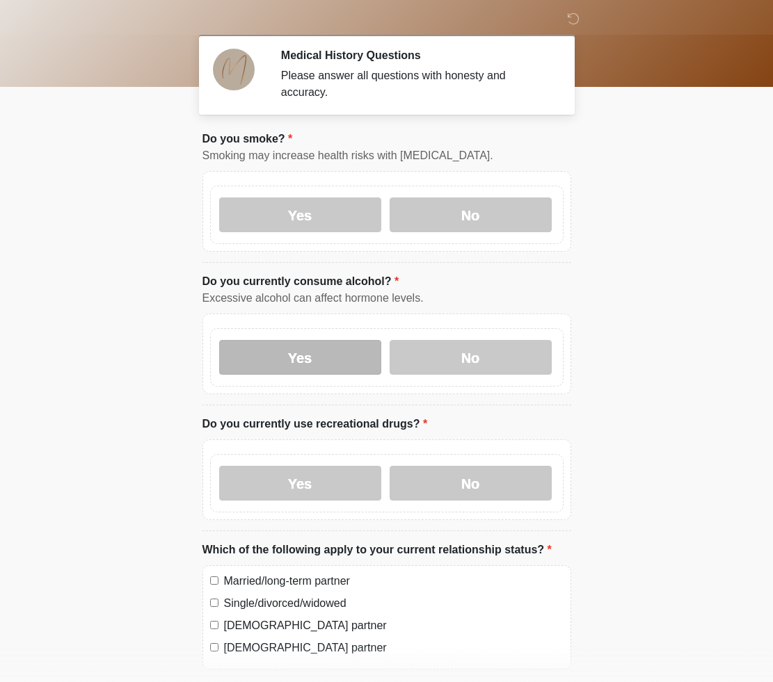
scroll to position [2, 0]
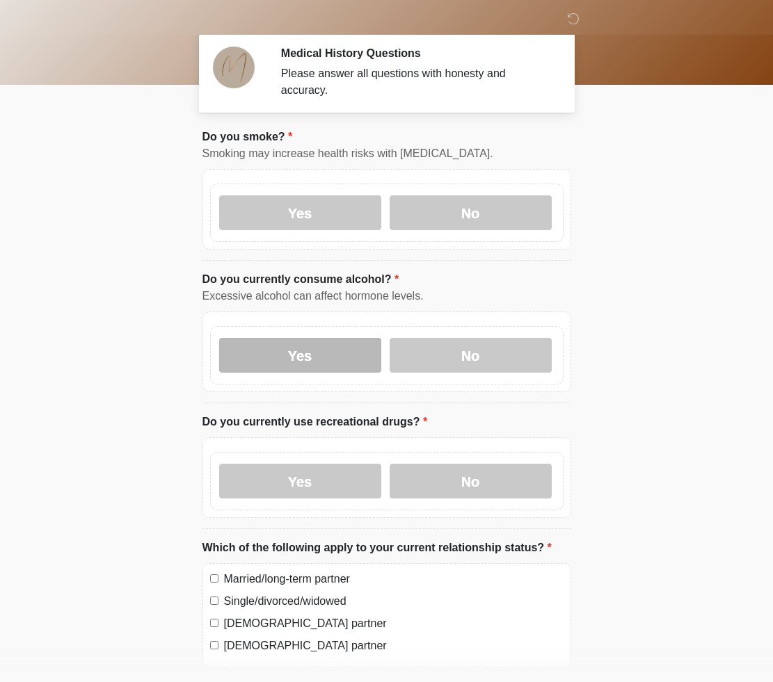
click at [282, 359] on label "Yes" at bounding box center [300, 355] width 162 height 35
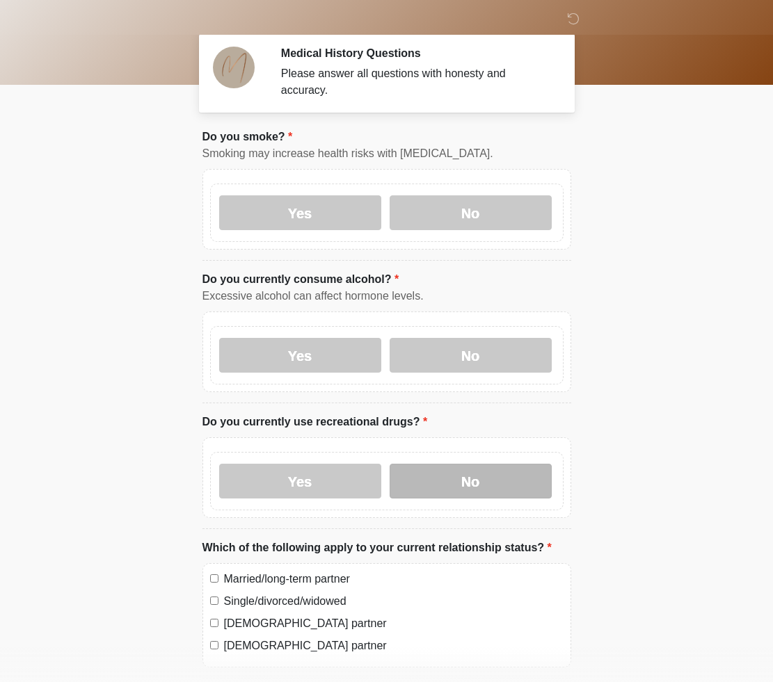
drag, startPoint x: 453, startPoint y: 472, endPoint x: 441, endPoint y: 467, distance: 13.2
click at [453, 472] on label "No" at bounding box center [470, 481] width 162 height 35
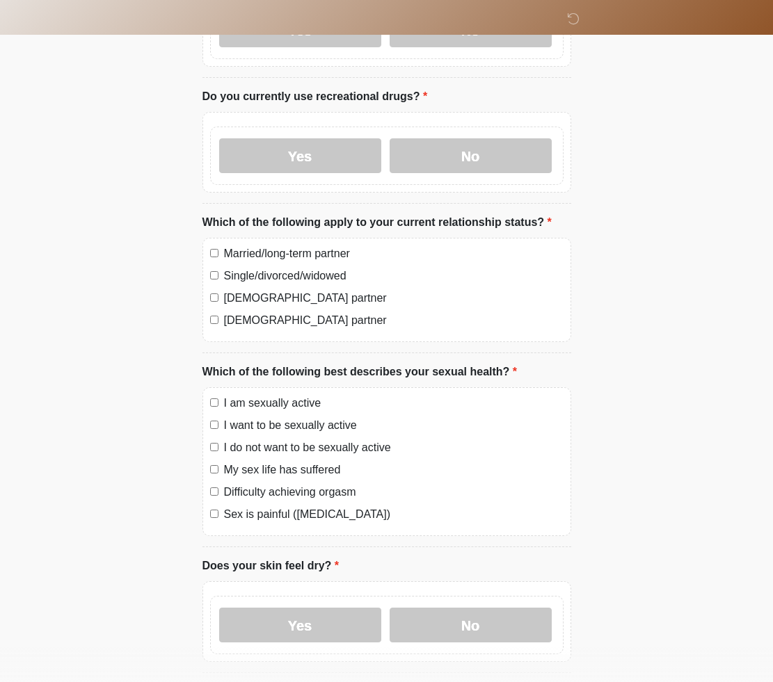
scroll to position [451, 0]
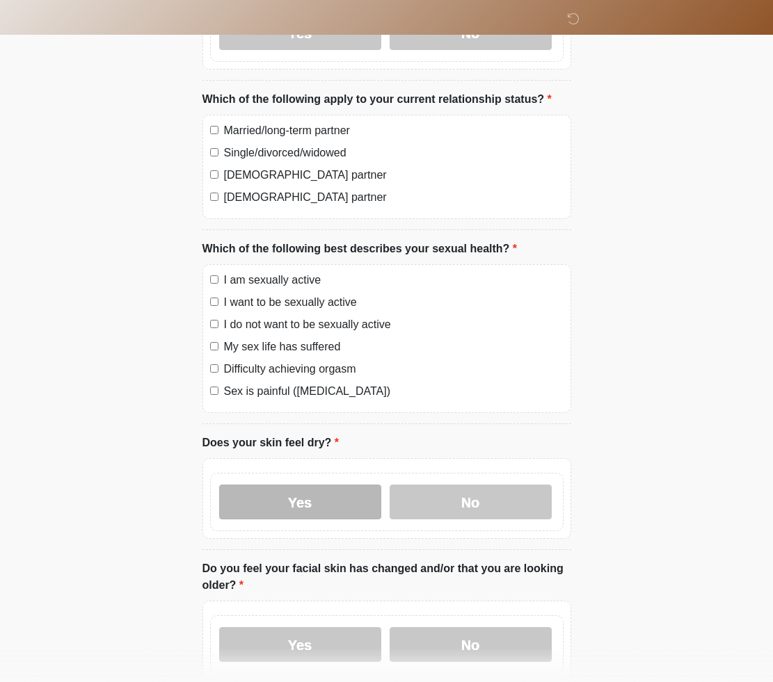
click at [335, 497] on label "Yes" at bounding box center [300, 502] width 162 height 35
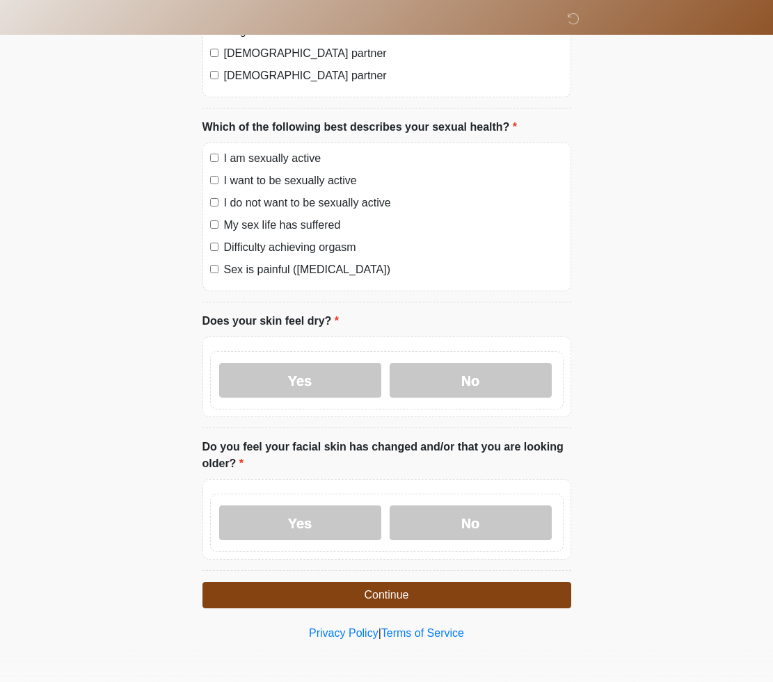
scroll to position [572, 0]
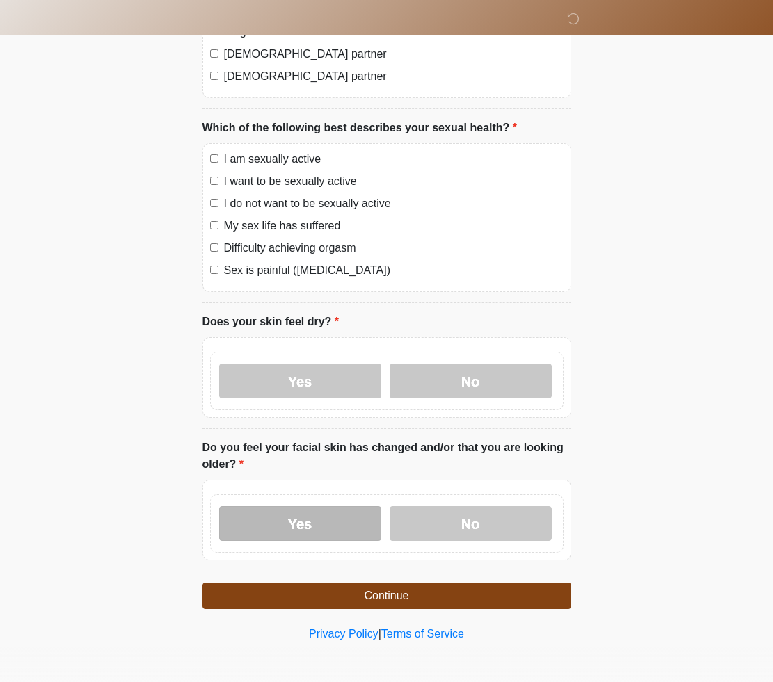
click at [330, 518] on label "Yes" at bounding box center [300, 523] width 162 height 35
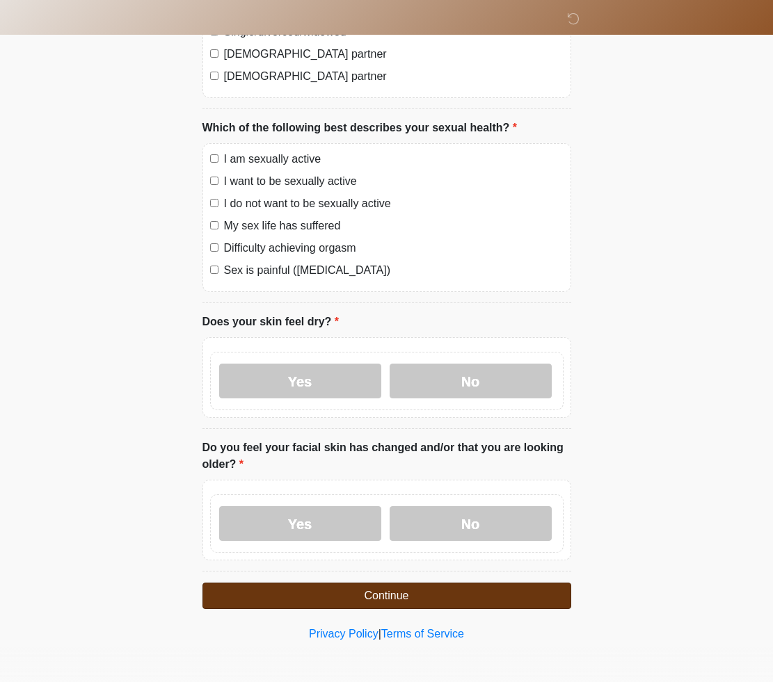
click at [427, 587] on button "Continue" at bounding box center [386, 596] width 369 height 26
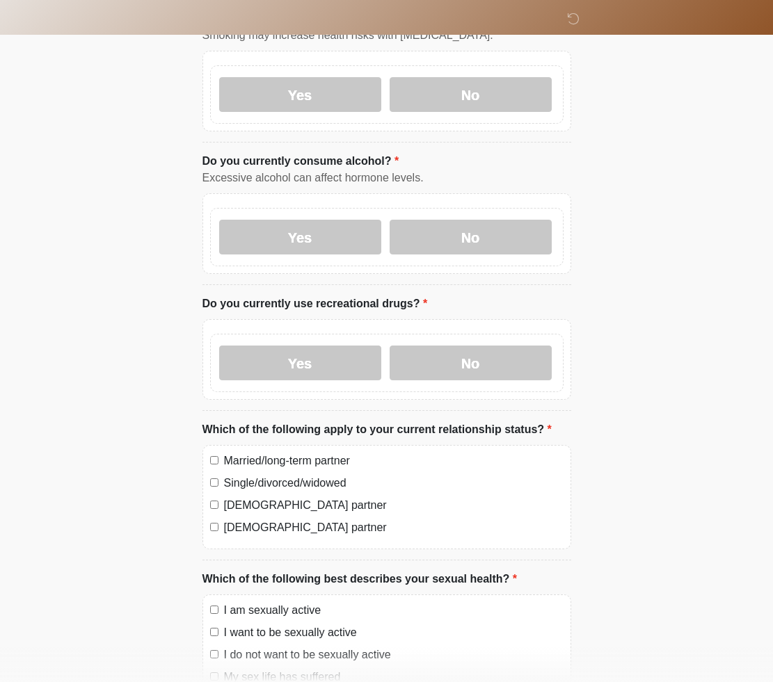
scroll to position [0, 0]
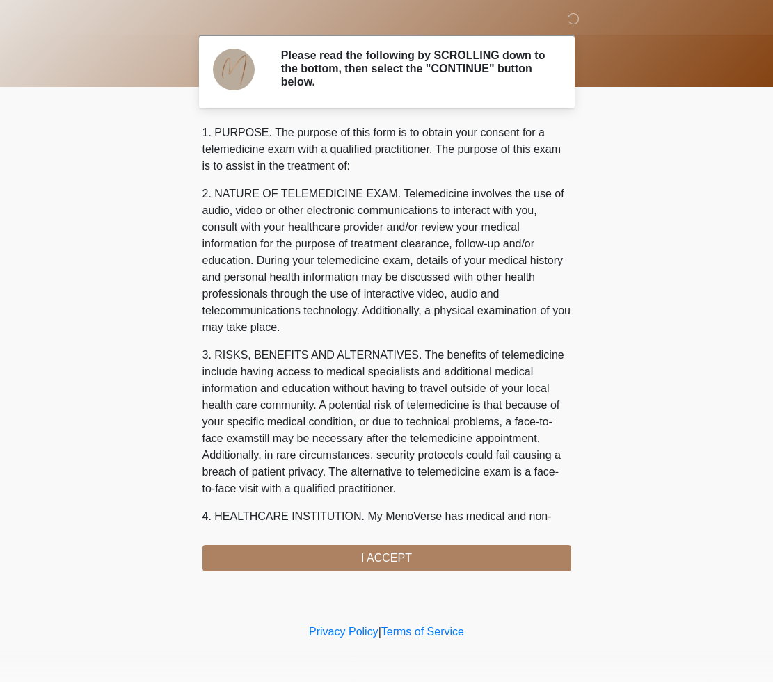
click at [375, 559] on div "1. PURPOSE. The purpose of this form is to obtain your consent for a telemedici…" at bounding box center [386, 348] width 369 height 447
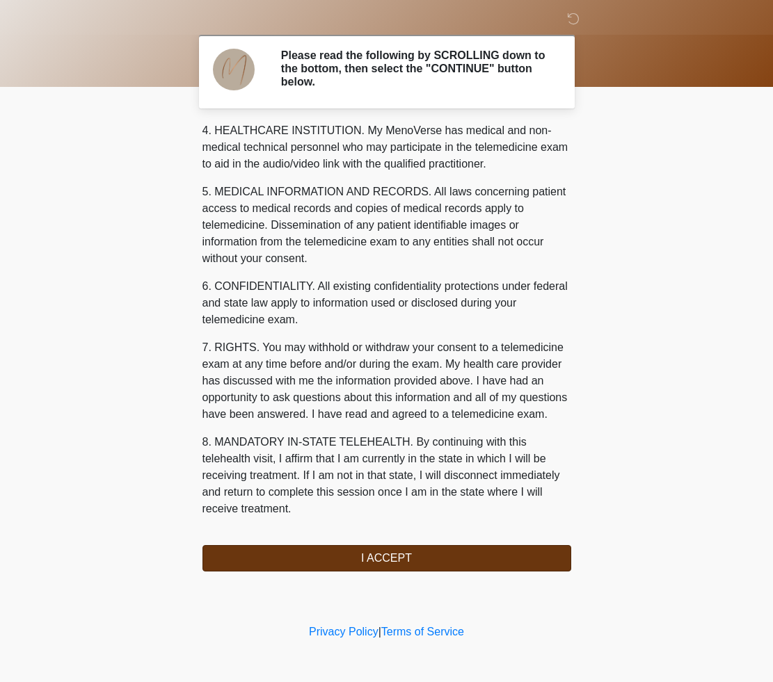
click at [394, 558] on button "I ACCEPT" at bounding box center [386, 558] width 369 height 26
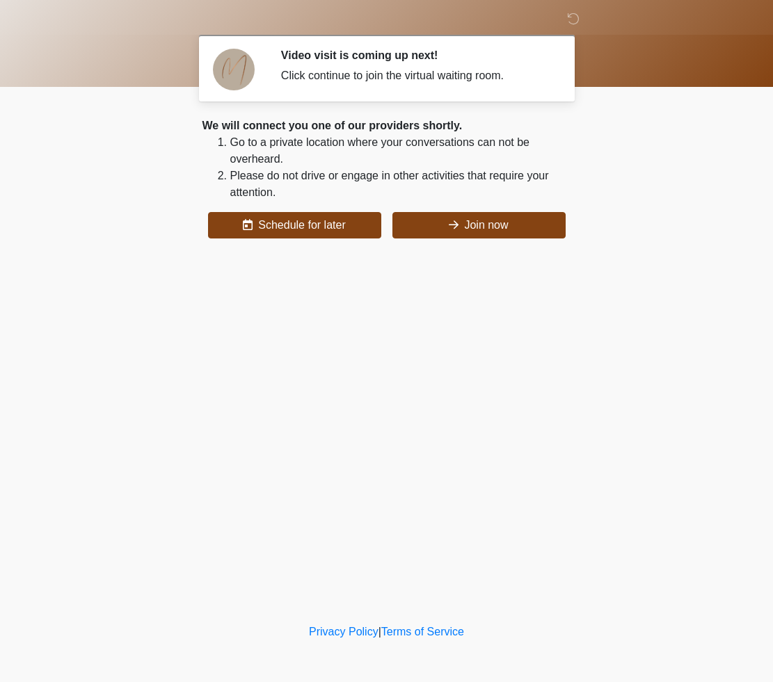
drag, startPoint x: 493, startPoint y: 225, endPoint x: 346, endPoint y: 387, distance: 219.1
click at [493, 225] on button "Join now" at bounding box center [478, 225] width 173 height 26
